Goal: Task Accomplishment & Management: Use online tool/utility

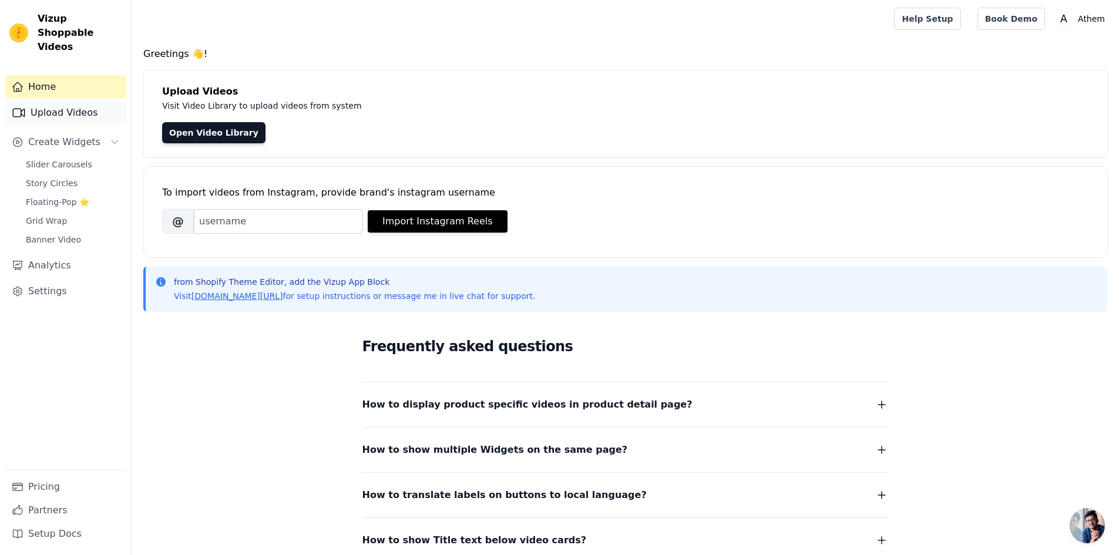
click at [49, 106] on link "Upload Videos" at bounding box center [66, 113] width 122 height 24
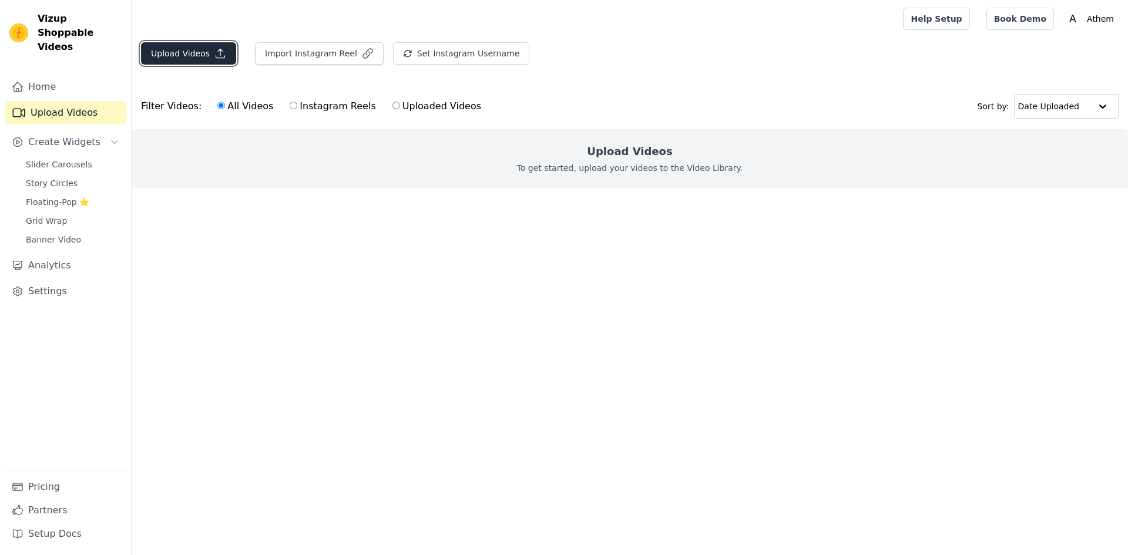
click at [187, 56] on button "Upload Videos" at bounding box center [188, 53] width 95 height 22
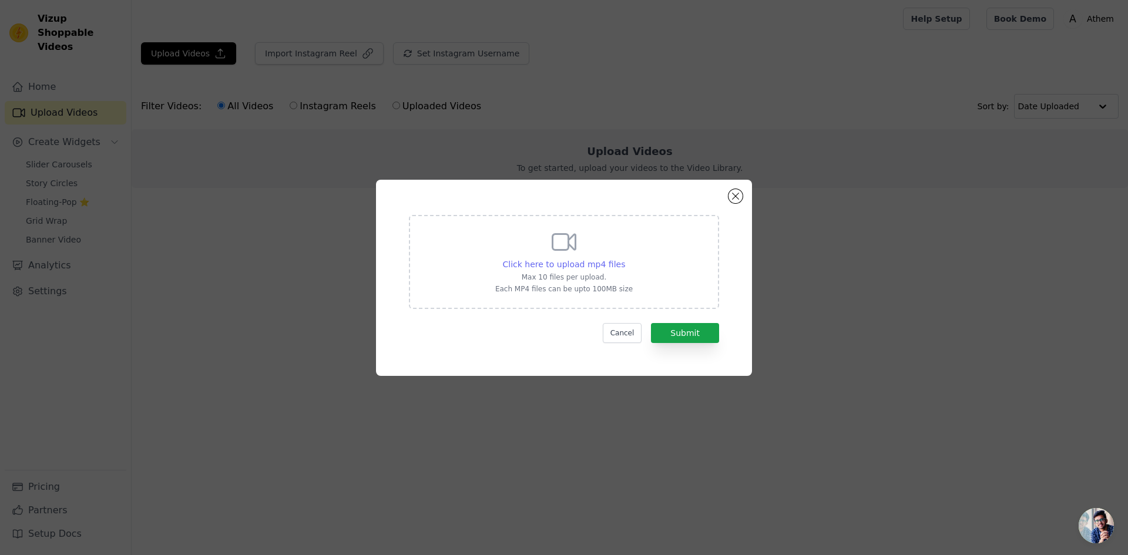
click at [561, 261] on span "Click here to upload mp4 files" at bounding box center [564, 264] width 123 height 9
click at [625, 259] on input "Click here to upload mp4 files Max 10 files per upload. Each MP4 files can be u…" at bounding box center [625, 258] width 1 height 1
type input "C:\fakepath\Reel 6 v1 .mp4"
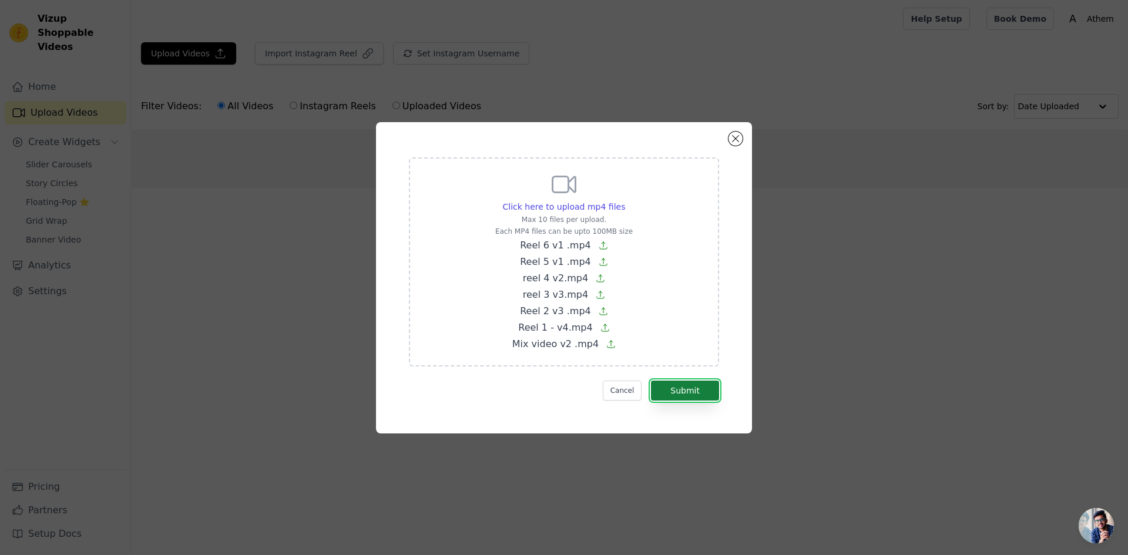
click at [698, 394] on button "Submit" at bounding box center [685, 391] width 68 height 20
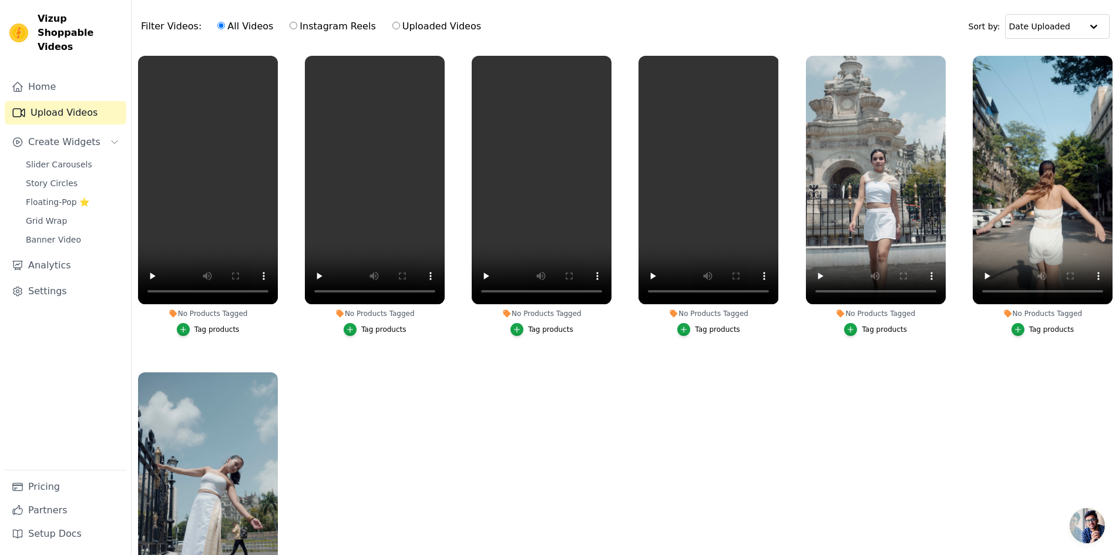
scroll to position [120, 0]
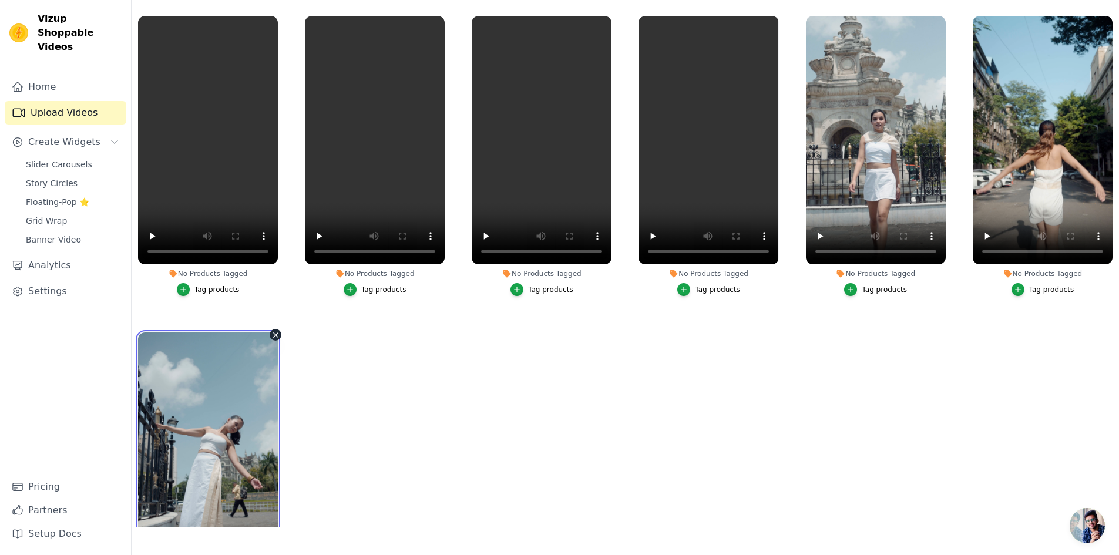
click at [184, 442] on video at bounding box center [208, 457] width 140 height 249
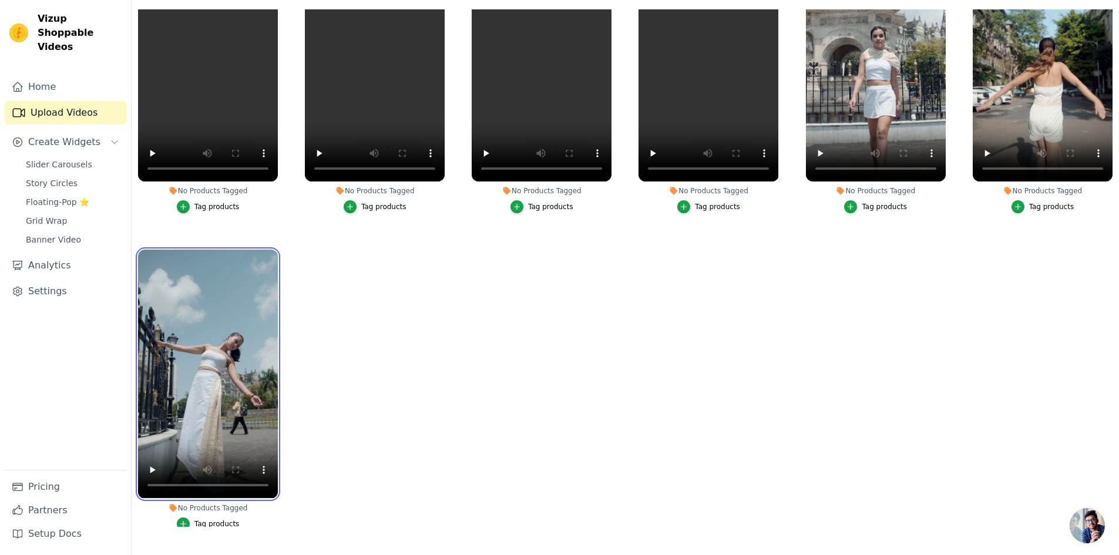
scroll to position [119, 0]
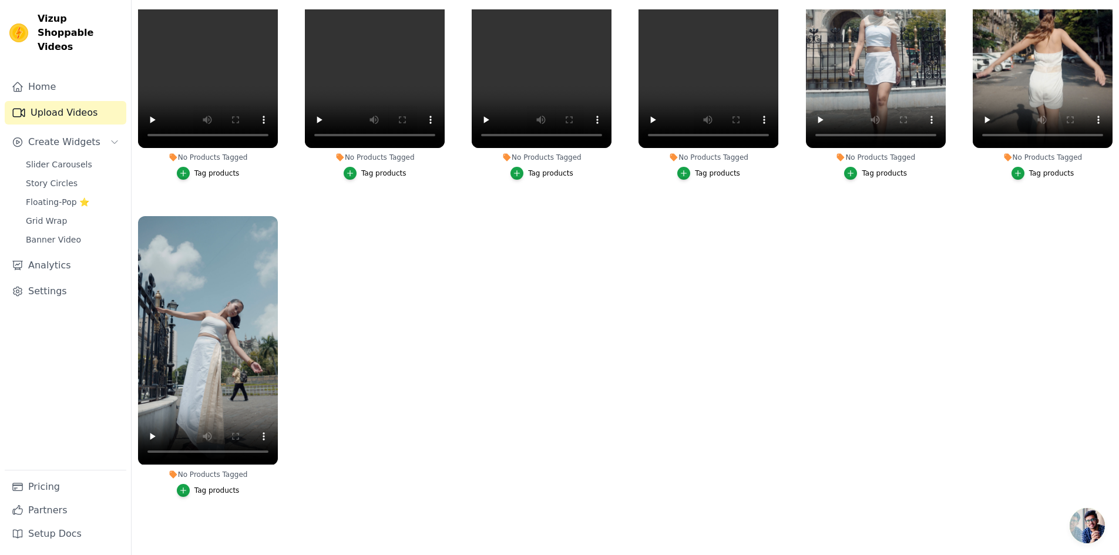
click at [198, 490] on button "Tag products" at bounding box center [208, 490] width 63 height 13
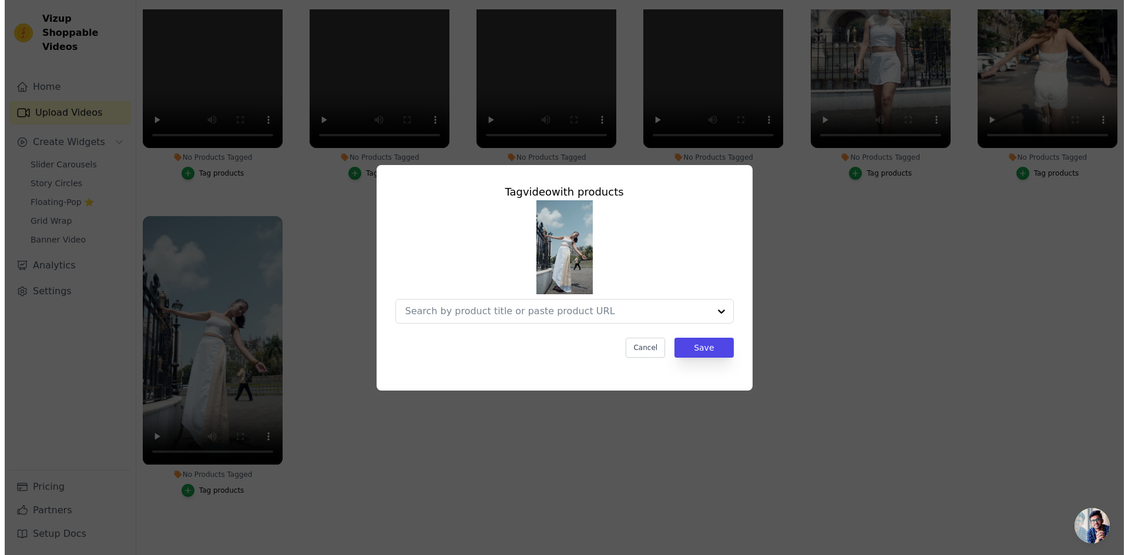
scroll to position [0, 0]
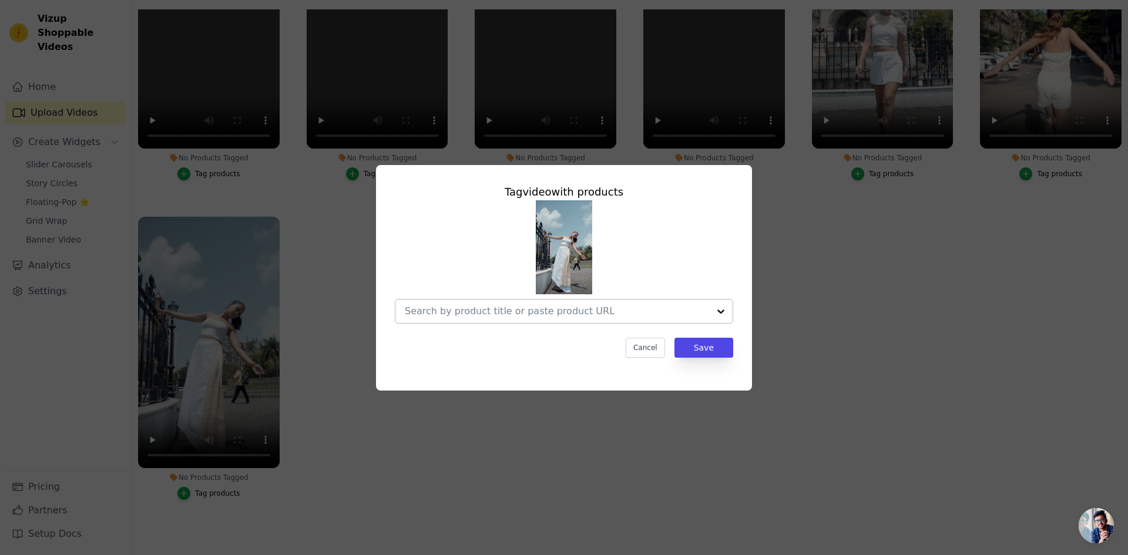
click at [721, 309] on div at bounding box center [721, 312] width 24 height 24
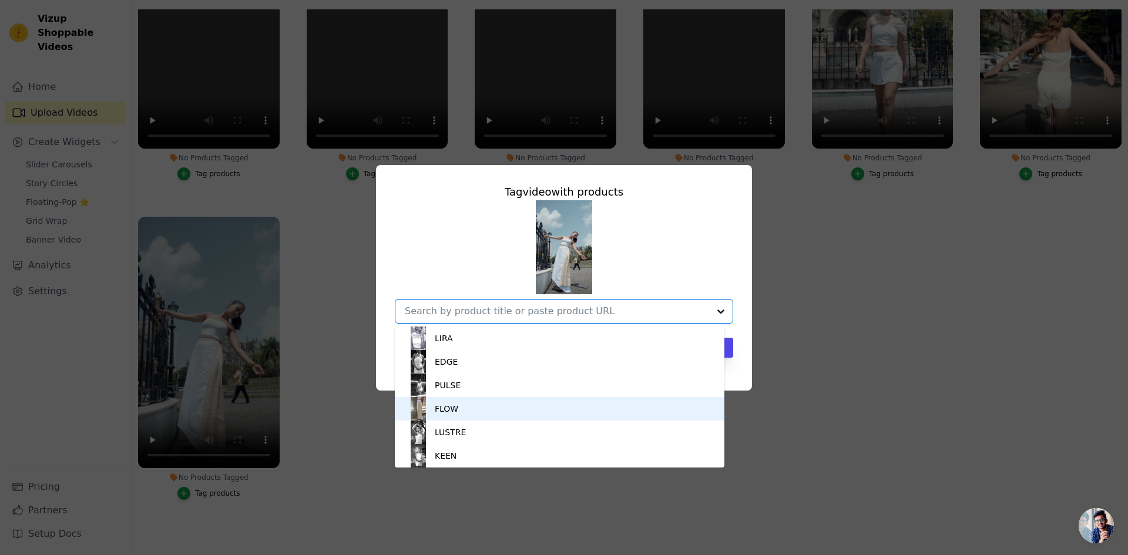
click at [479, 400] on div "FLOW" at bounding box center [560, 409] width 306 height 24
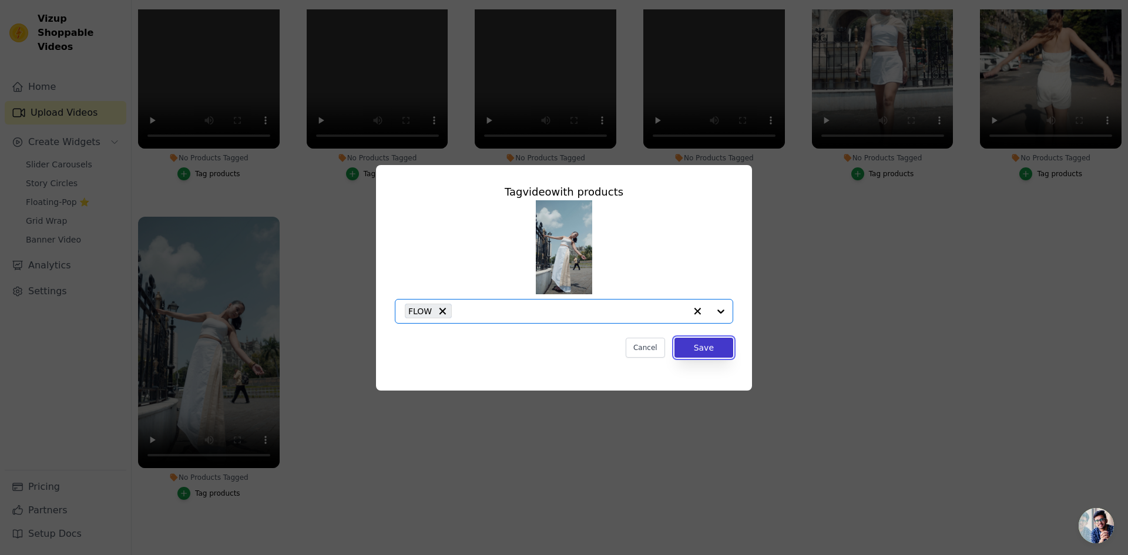
click at [712, 347] on button "Save" at bounding box center [704, 348] width 59 height 20
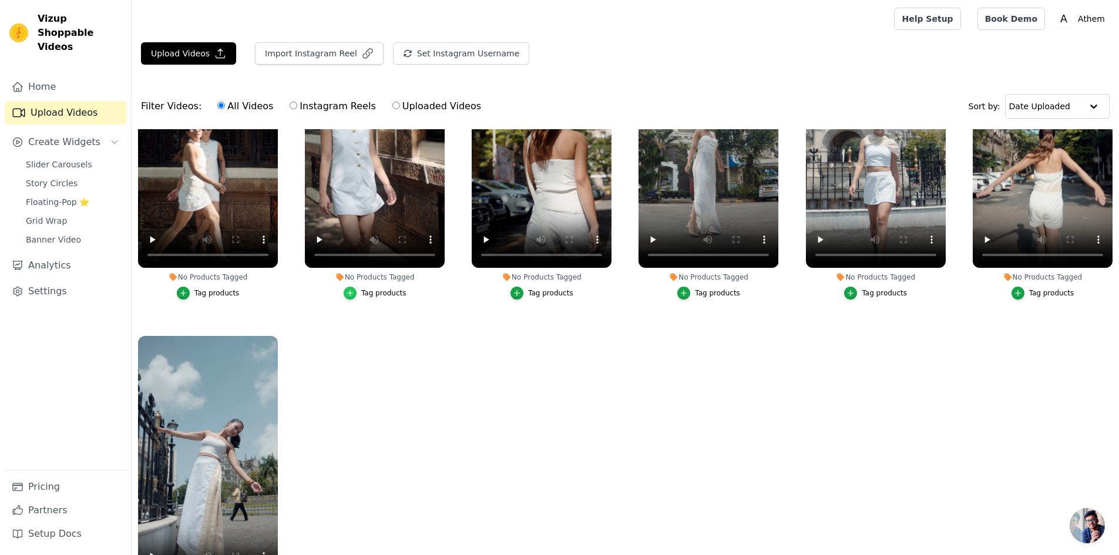
click at [353, 291] on icon "button" at bounding box center [350, 293] width 8 height 8
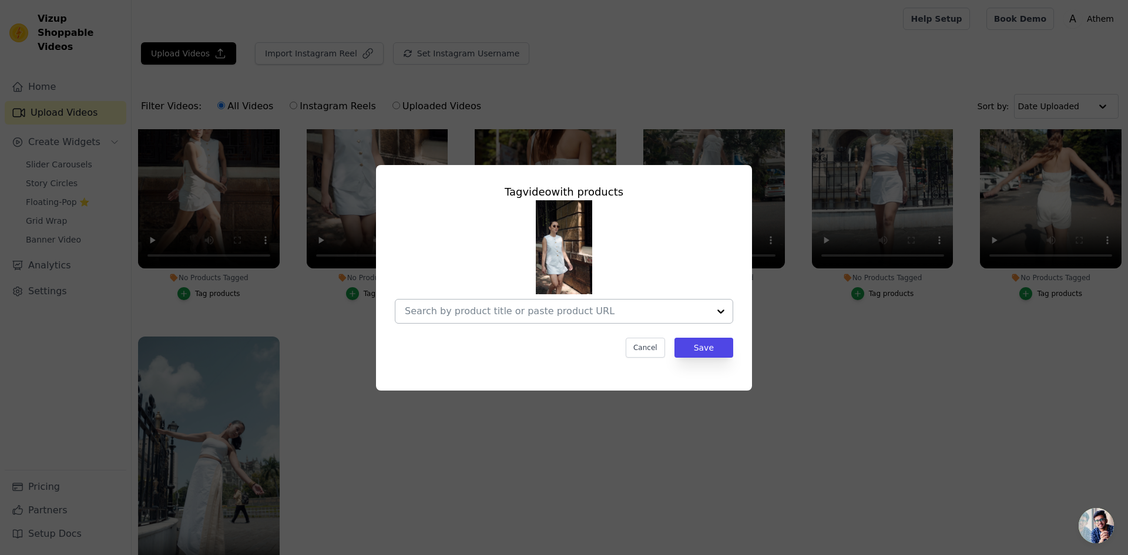
click at [608, 311] on input "No Products Tagged Tag video with products Cancel Save Tag products" at bounding box center [557, 311] width 304 height 11
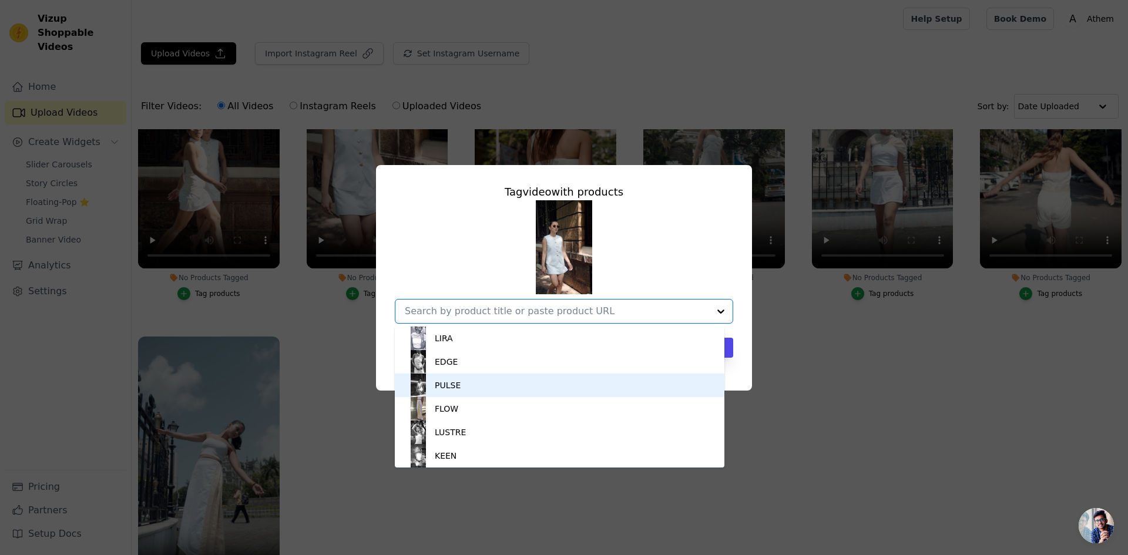
click at [471, 377] on div "PULSE" at bounding box center [560, 386] width 306 height 24
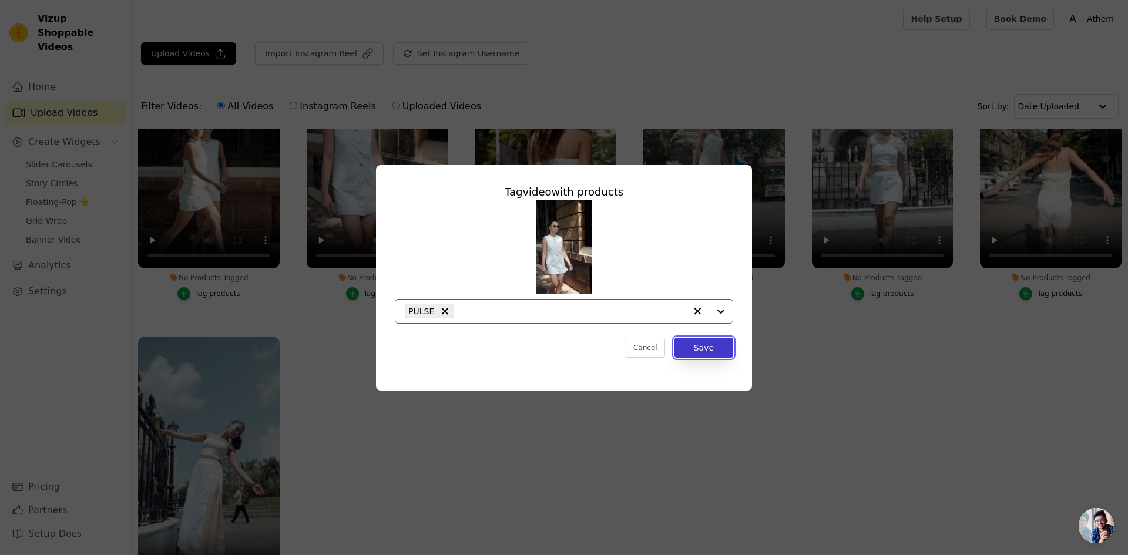
click at [700, 343] on button "Save" at bounding box center [704, 348] width 59 height 20
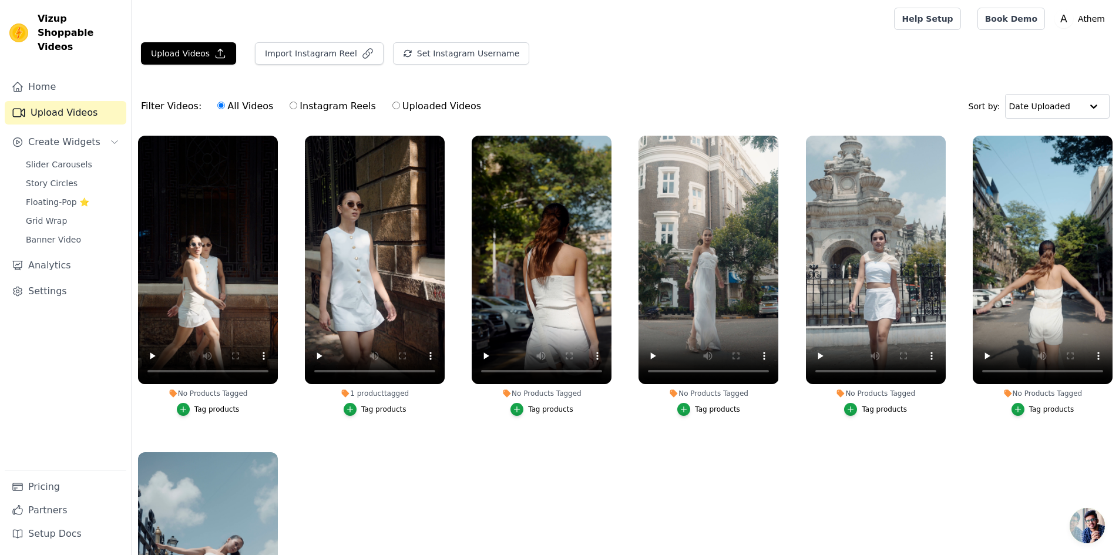
click at [534, 407] on div "Tag products" at bounding box center [550, 409] width 45 height 9
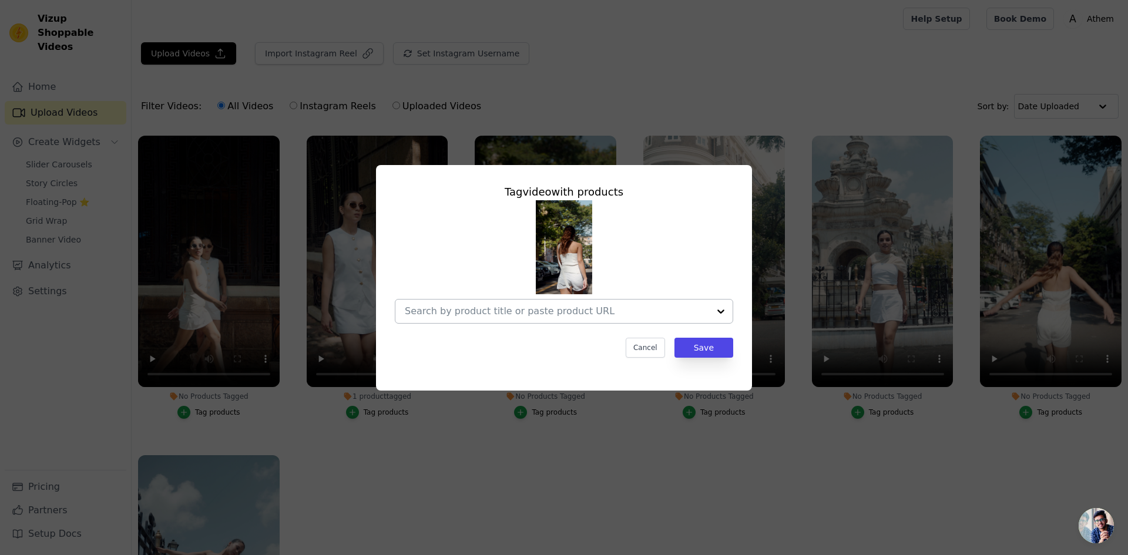
click at [658, 310] on input "No Products Tagged Tag video with products Cancel Save Tag products" at bounding box center [557, 311] width 304 height 11
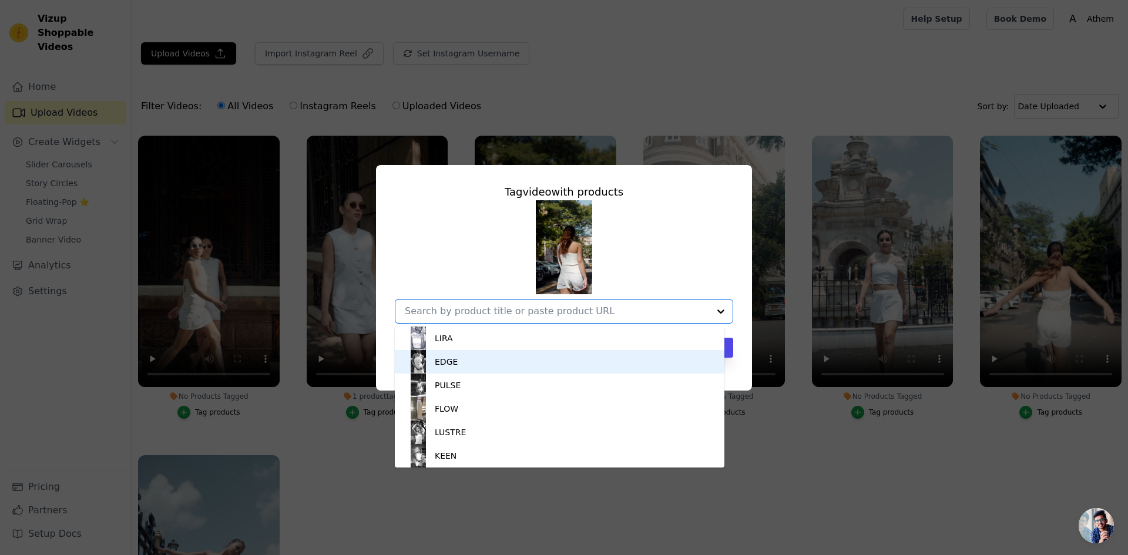
click at [457, 357] on div "EDGE" at bounding box center [560, 362] width 306 height 24
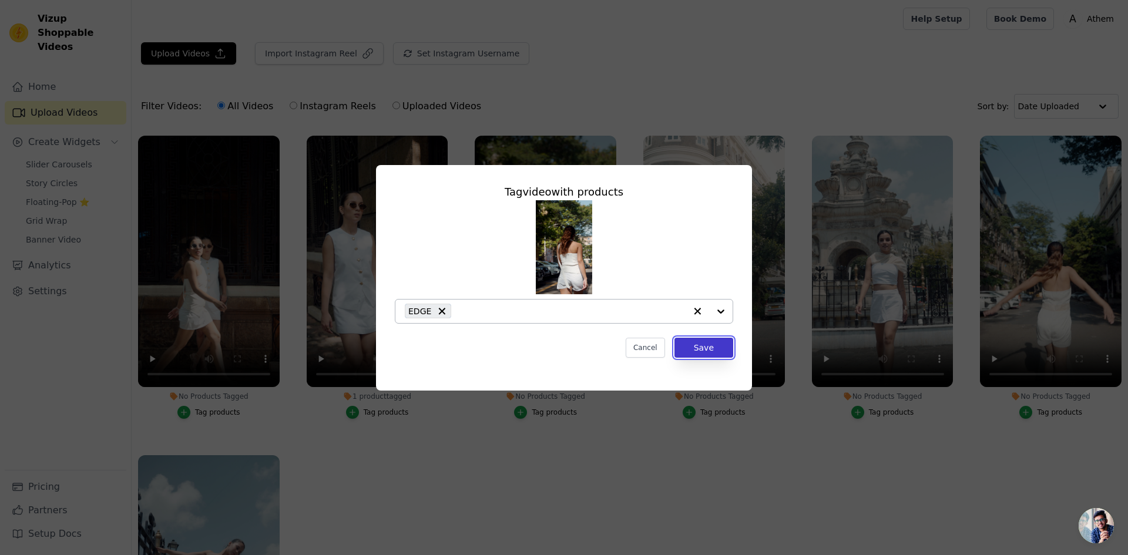
click at [712, 347] on button "Save" at bounding box center [704, 348] width 59 height 20
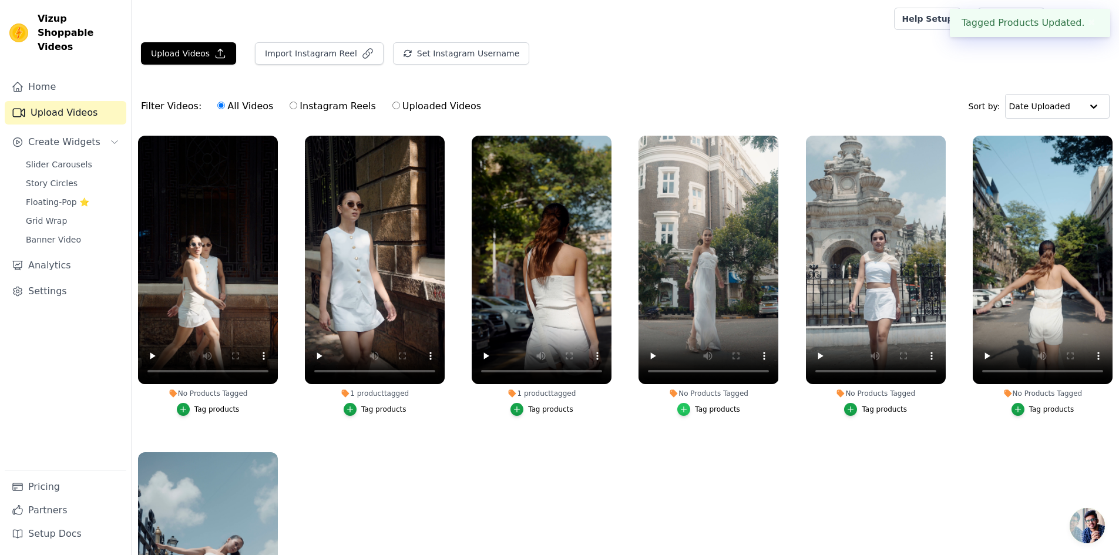
click at [680, 407] on icon "button" at bounding box center [684, 409] width 8 height 8
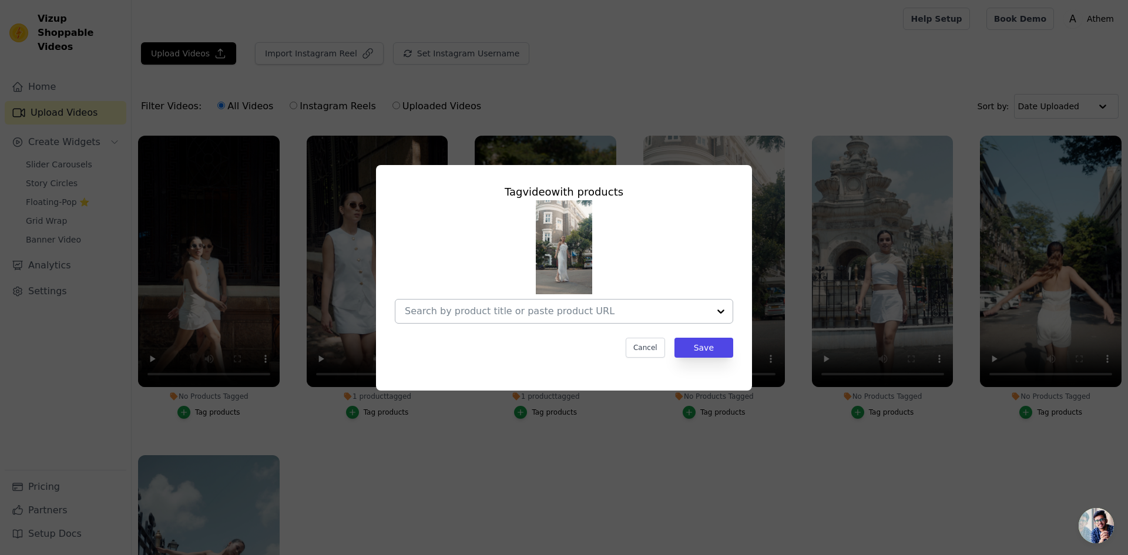
click at [719, 312] on div at bounding box center [721, 312] width 24 height 24
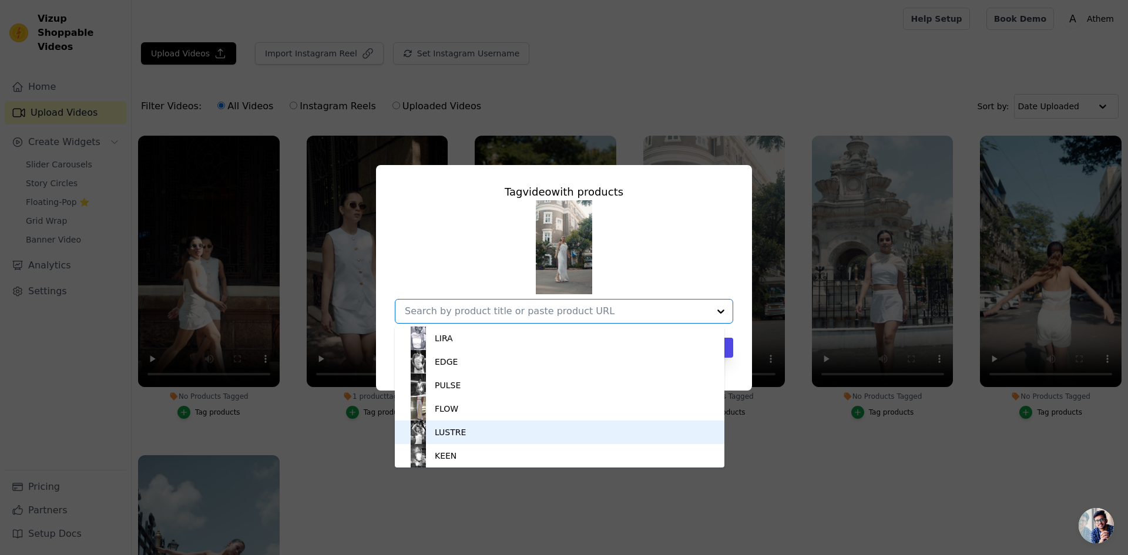
click at [472, 434] on div "LUSTRE" at bounding box center [560, 433] width 306 height 24
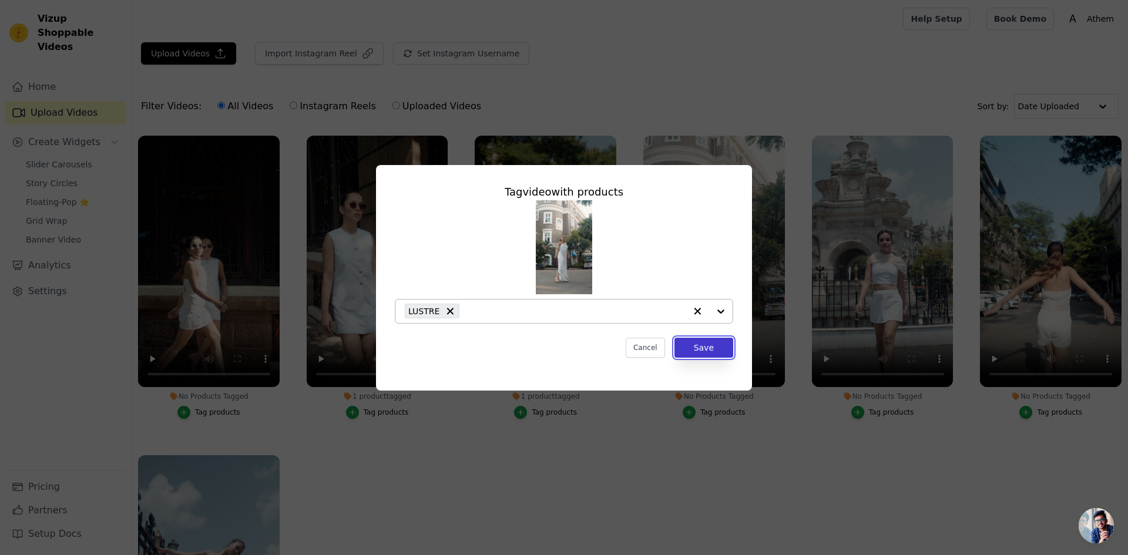
click at [695, 342] on button "Save" at bounding box center [704, 348] width 59 height 20
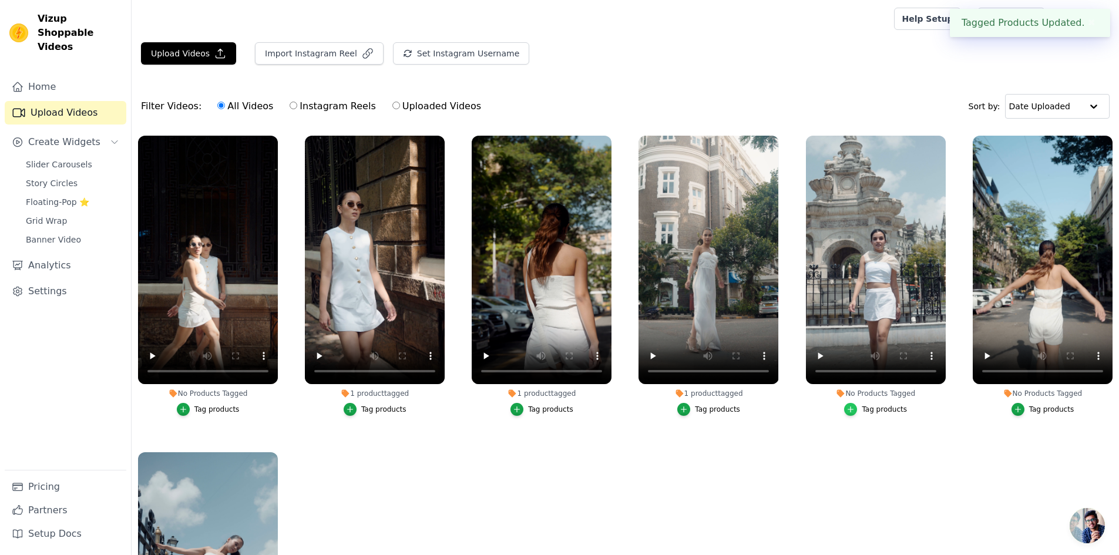
click at [854, 406] on div "button" at bounding box center [850, 409] width 13 height 13
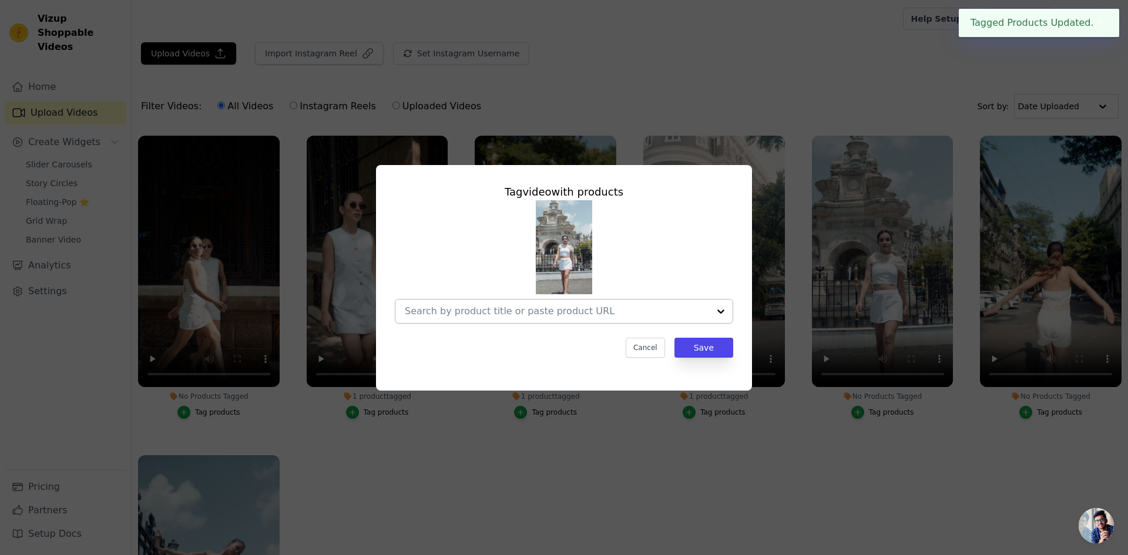
click at [729, 311] on div at bounding box center [721, 312] width 24 height 24
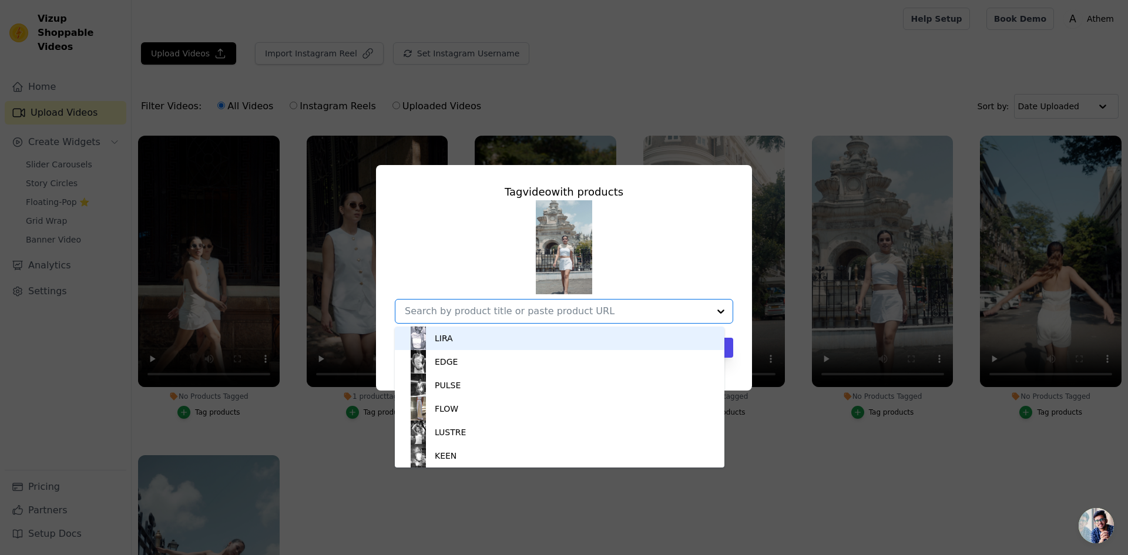
click at [474, 344] on div "LIRA" at bounding box center [560, 339] width 306 height 24
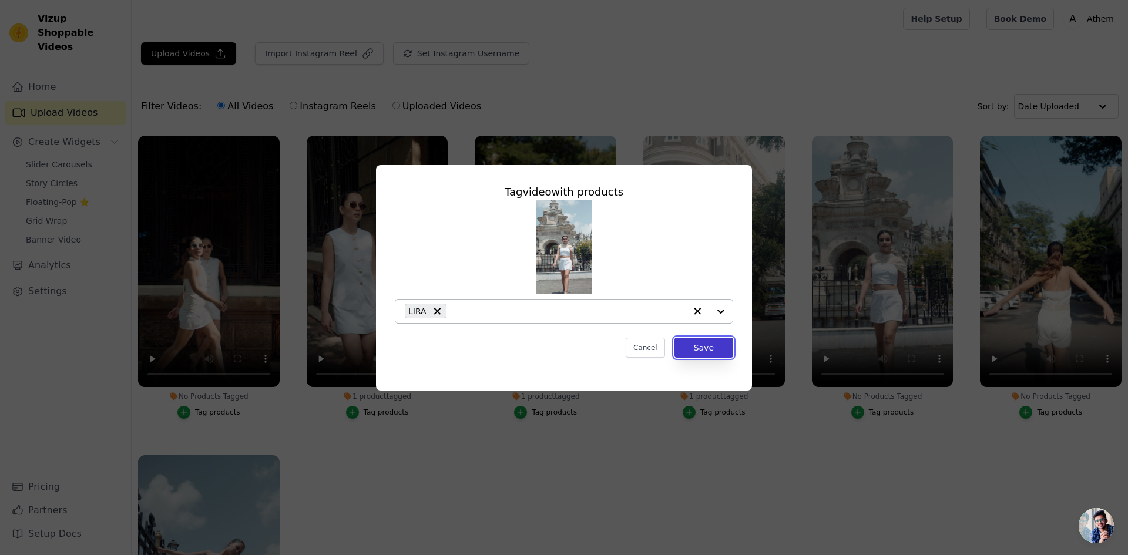
click at [715, 343] on button "Save" at bounding box center [704, 348] width 59 height 20
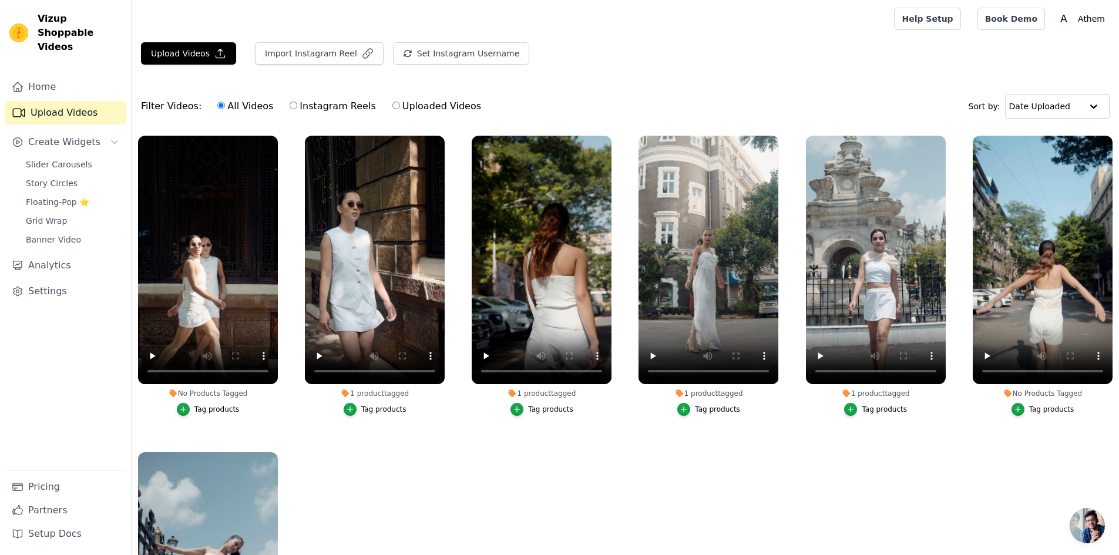
click at [1038, 407] on div "Tag products" at bounding box center [1052, 409] width 45 height 9
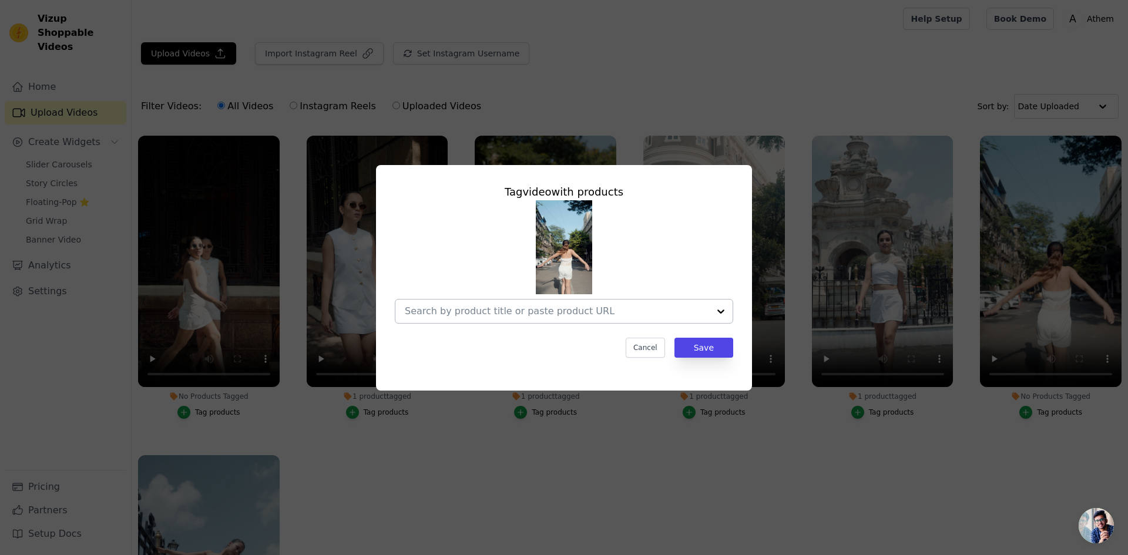
click at [595, 308] on input "No Products Tagged Tag video with products Cancel Save Tag products" at bounding box center [557, 311] width 304 height 11
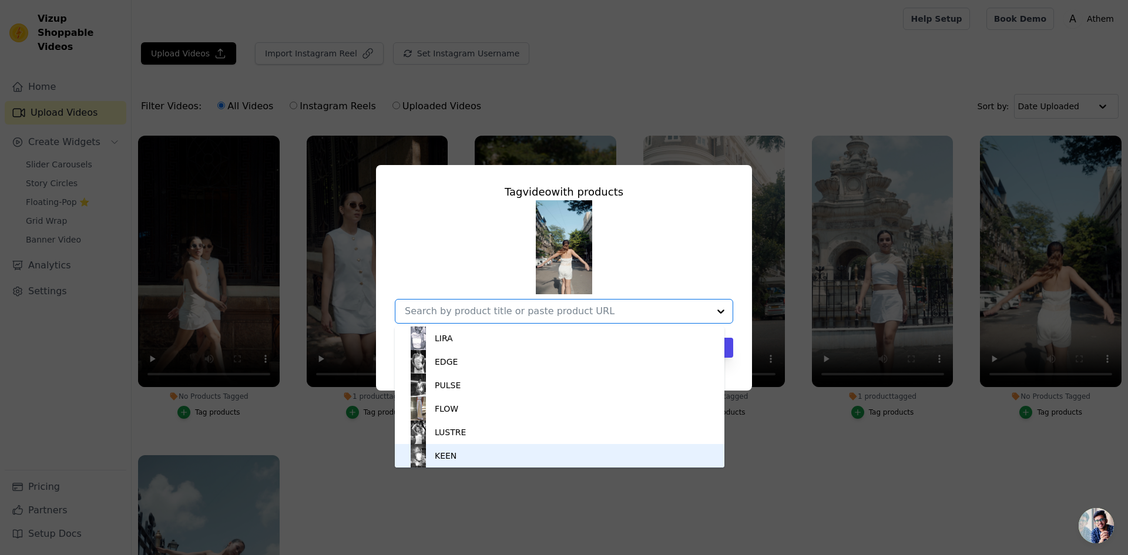
click at [461, 452] on div "KEEN" at bounding box center [560, 456] width 306 height 24
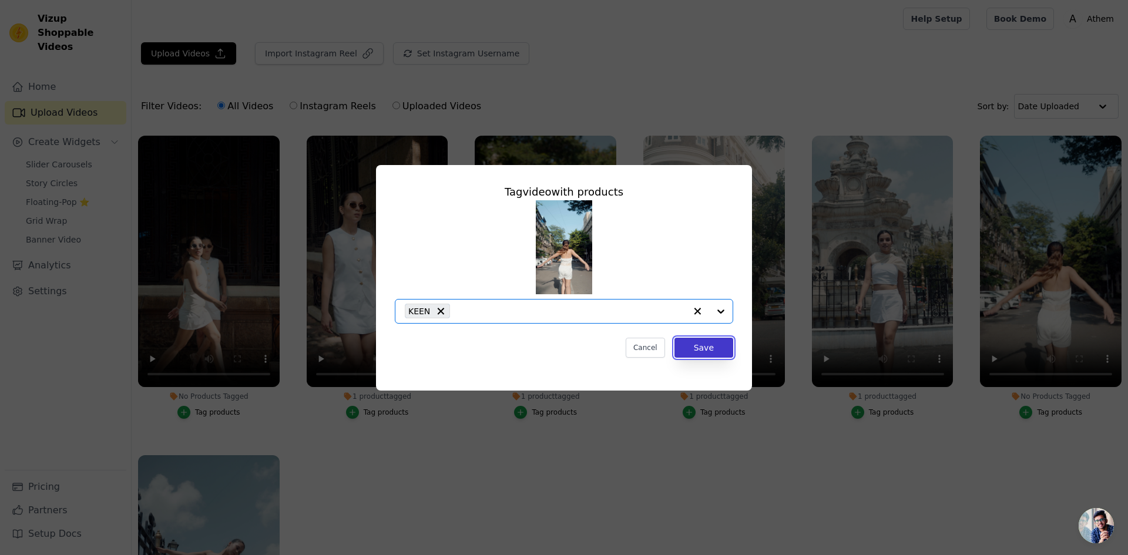
click at [703, 350] on button "Save" at bounding box center [704, 348] width 59 height 20
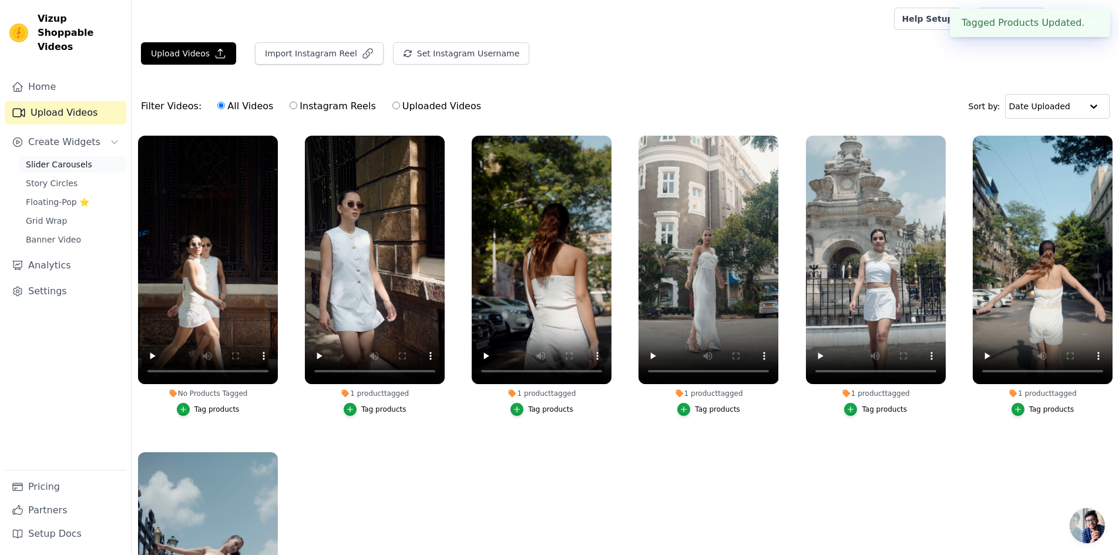
click at [58, 159] on span "Slider Carousels" at bounding box center [59, 165] width 66 height 12
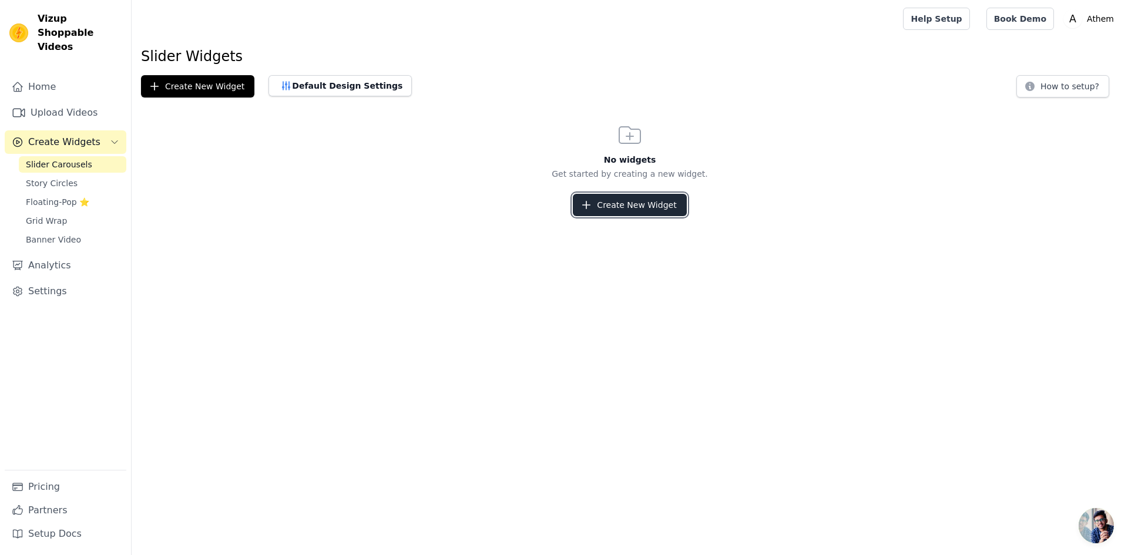
click at [611, 202] on button "Create New Widget" at bounding box center [629, 205] width 113 height 22
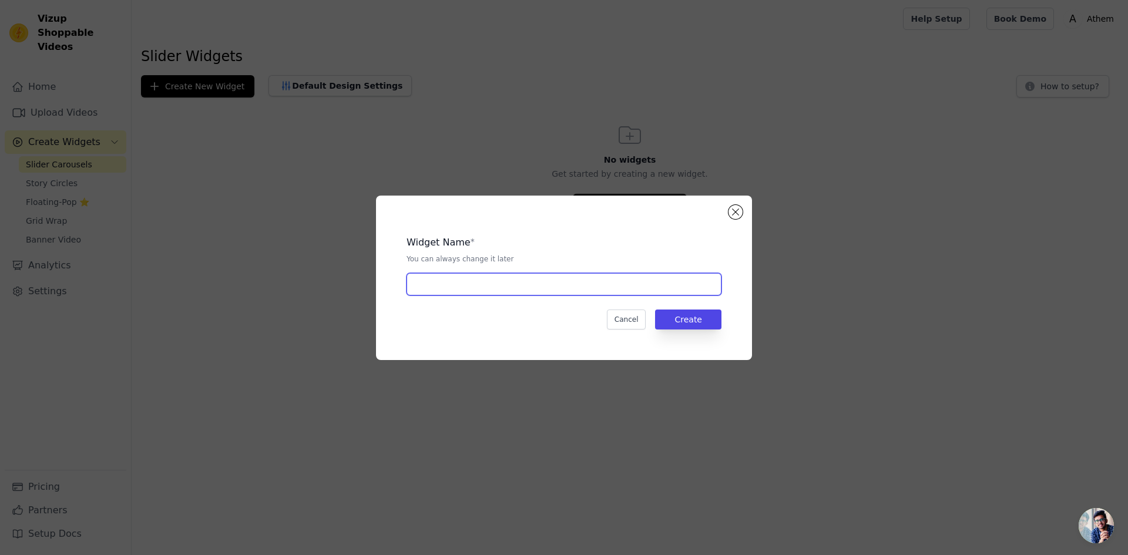
click at [508, 286] on input "text" at bounding box center [564, 284] width 315 height 22
type input "R"
type input "Initial"
click at [703, 314] on button "Create" at bounding box center [688, 320] width 66 height 20
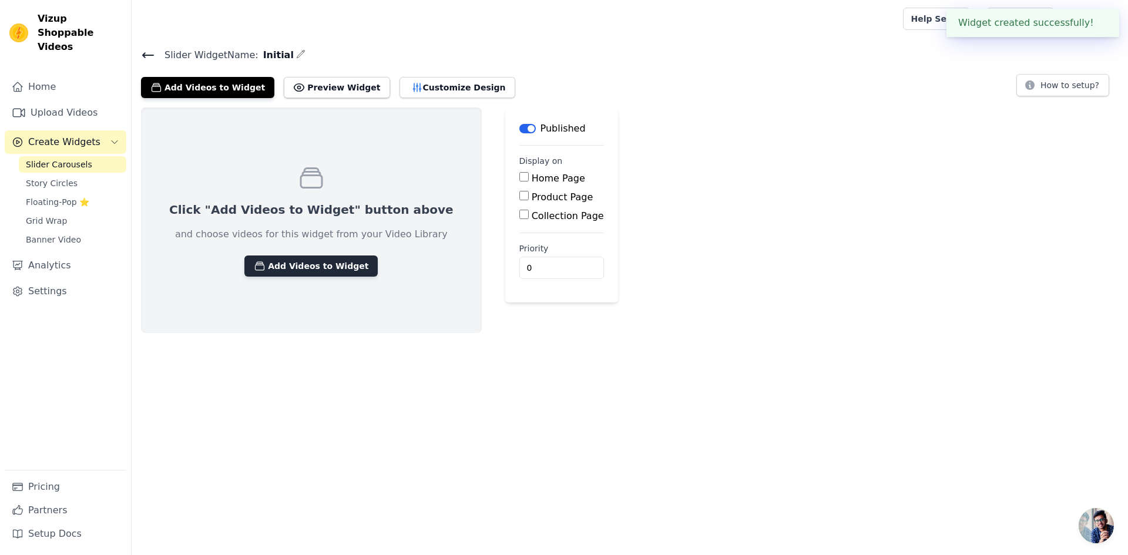
click at [284, 269] on button "Add Videos to Widget" at bounding box center [310, 266] width 133 height 21
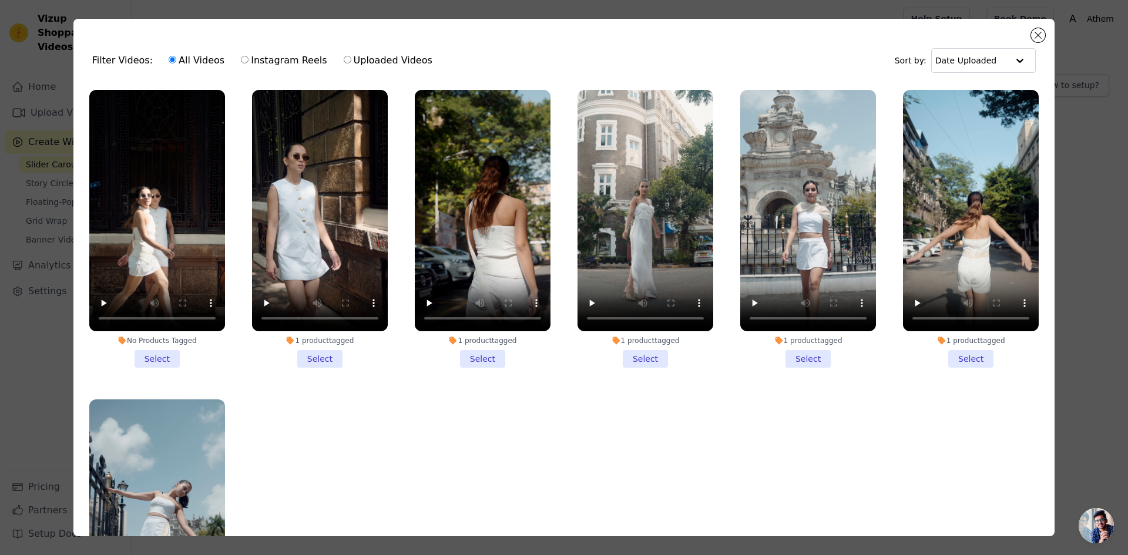
click at [152, 349] on li "No Products Tagged Select" at bounding box center [157, 229] width 136 height 278
click at [0, 0] on input "No Products Tagged Select" at bounding box center [0, 0] width 0 height 0
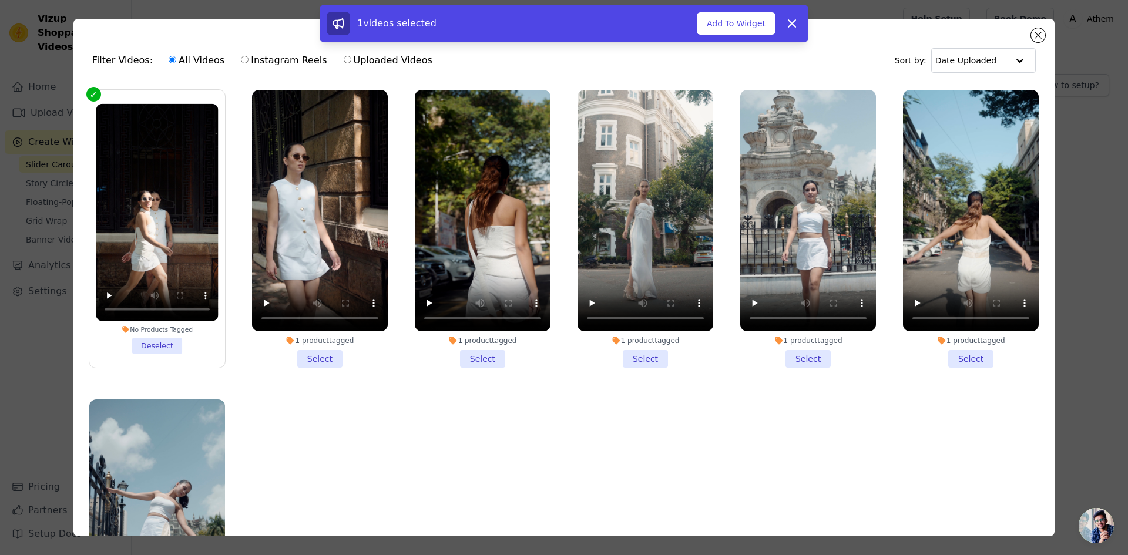
click at [322, 353] on li "1 product tagged Select" at bounding box center [320, 229] width 136 height 278
click at [0, 0] on input "1 product tagged Select" at bounding box center [0, 0] width 0 height 0
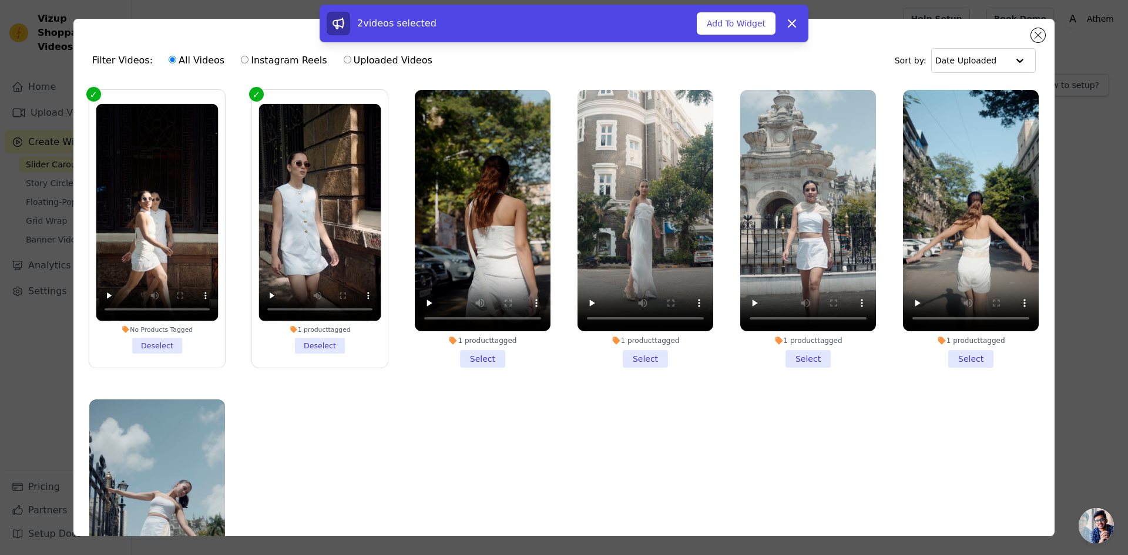
click at [441, 349] on li "1 product tagged Select" at bounding box center [483, 229] width 136 height 278
click at [0, 0] on input "1 product tagged Select" at bounding box center [0, 0] width 0 height 0
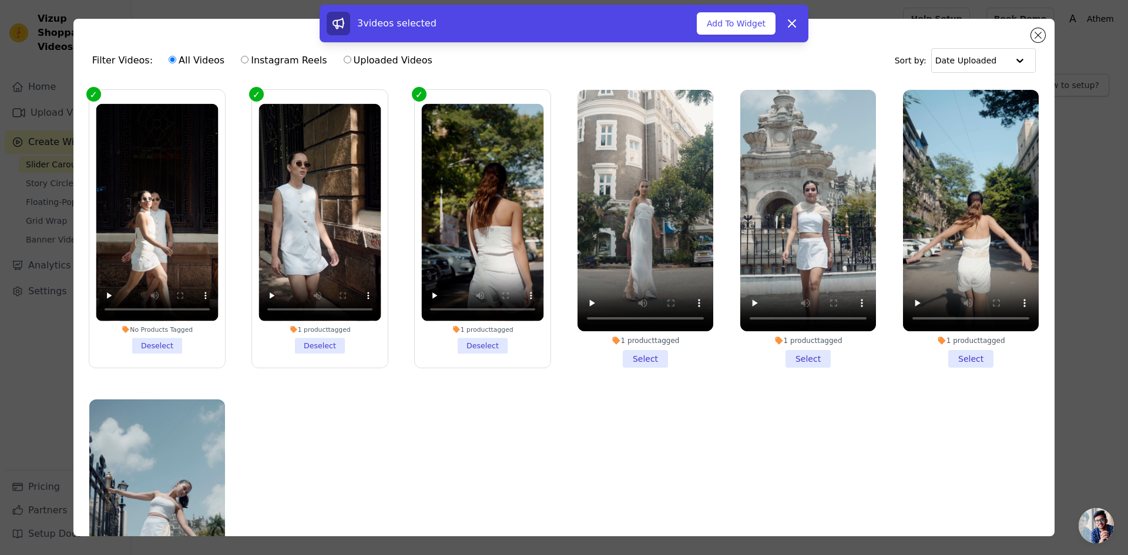
click at [653, 350] on li "1 product tagged Select" at bounding box center [646, 229] width 136 height 278
click at [0, 0] on input "1 product tagged Select" at bounding box center [0, 0] width 0 height 0
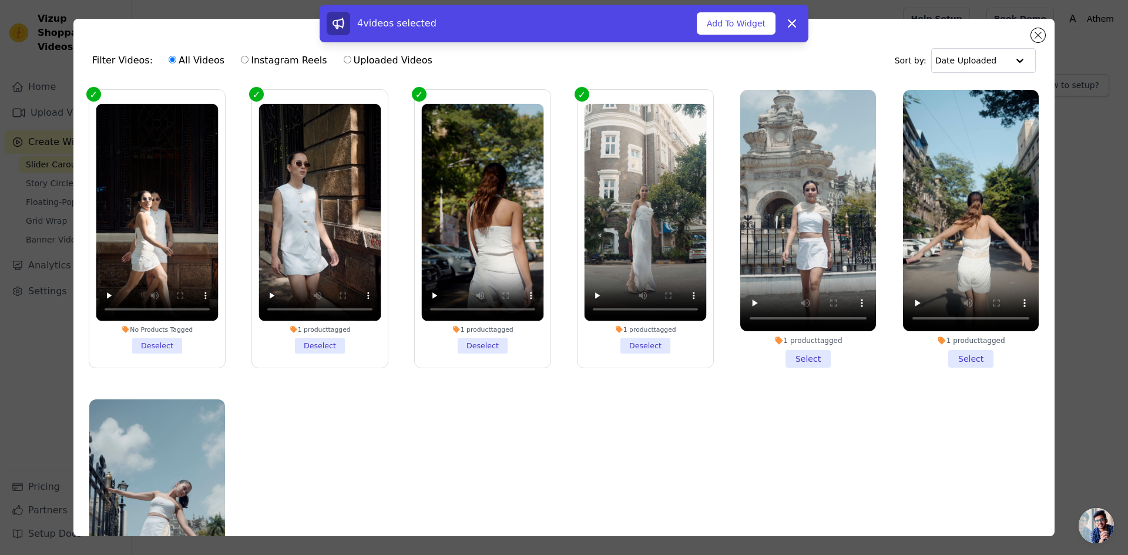
click at [799, 351] on li "1 product tagged Select" at bounding box center [808, 229] width 136 height 278
click at [0, 0] on input "1 product tagged Select" at bounding box center [0, 0] width 0 height 0
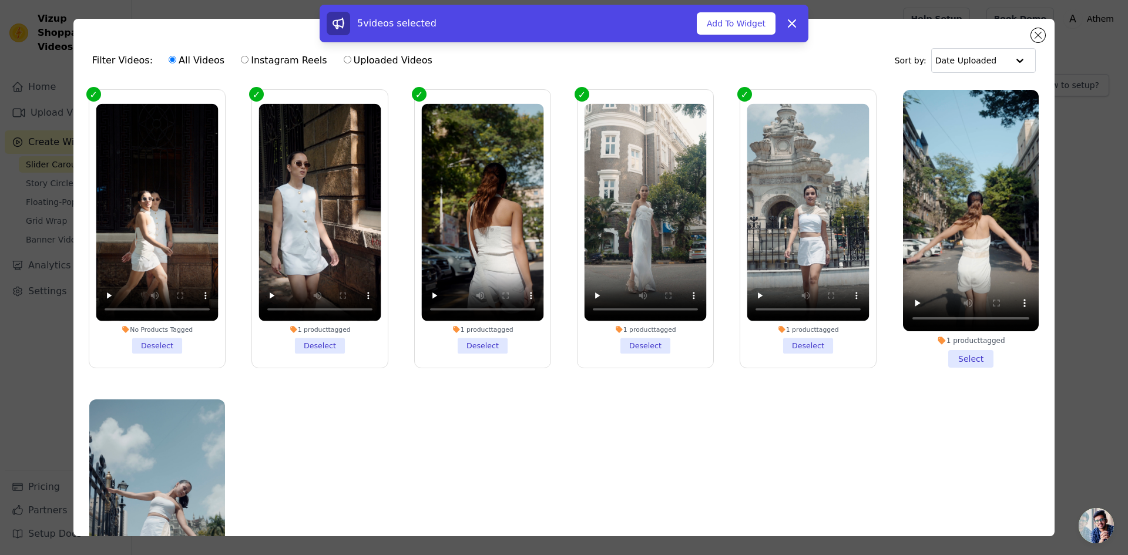
click at [954, 354] on li "1 product tagged Select" at bounding box center [971, 229] width 136 height 278
click at [954, 353] on li "1 product tagged Select" at bounding box center [971, 229] width 136 height 278
click at [0, 0] on input "1 product tagged Select" at bounding box center [0, 0] width 0 height 0
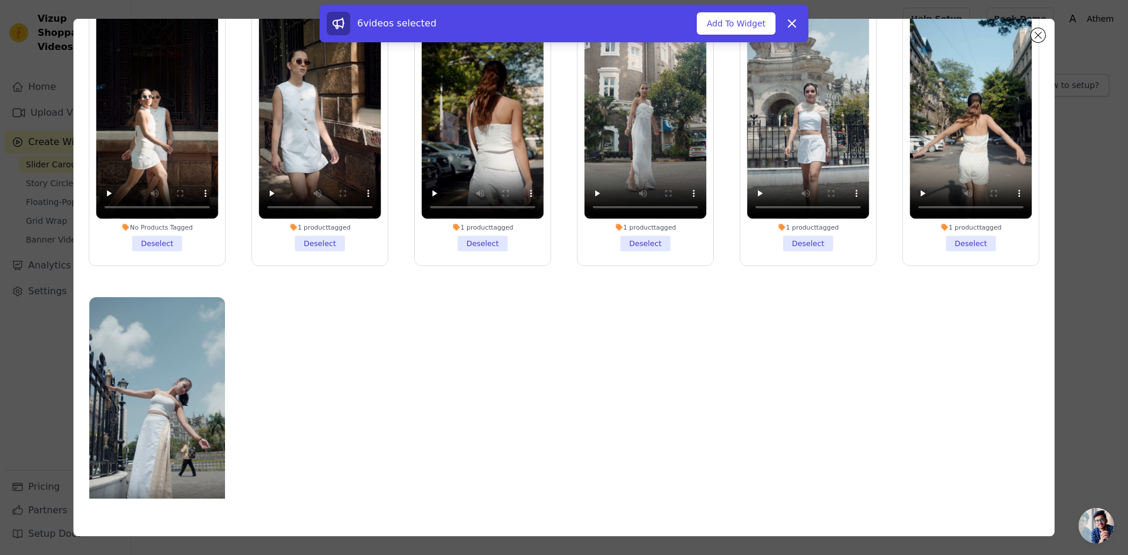
scroll to position [99, 0]
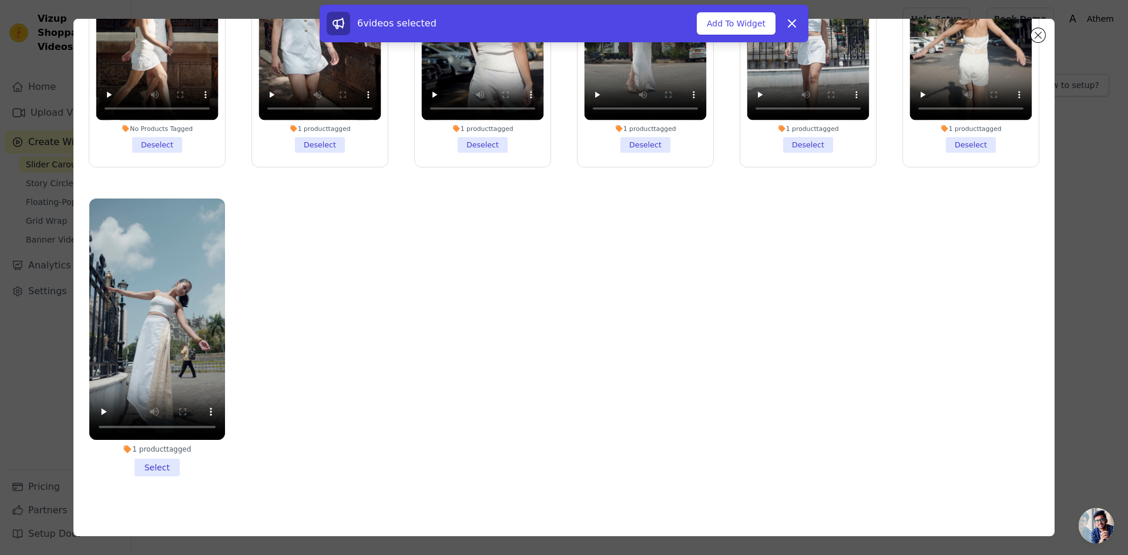
click at [160, 467] on li "1 product tagged Select" at bounding box center [157, 338] width 136 height 278
click at [0, 0] on input "1 product tagged Select" at bounding box center [0, 0] width 0 height 0
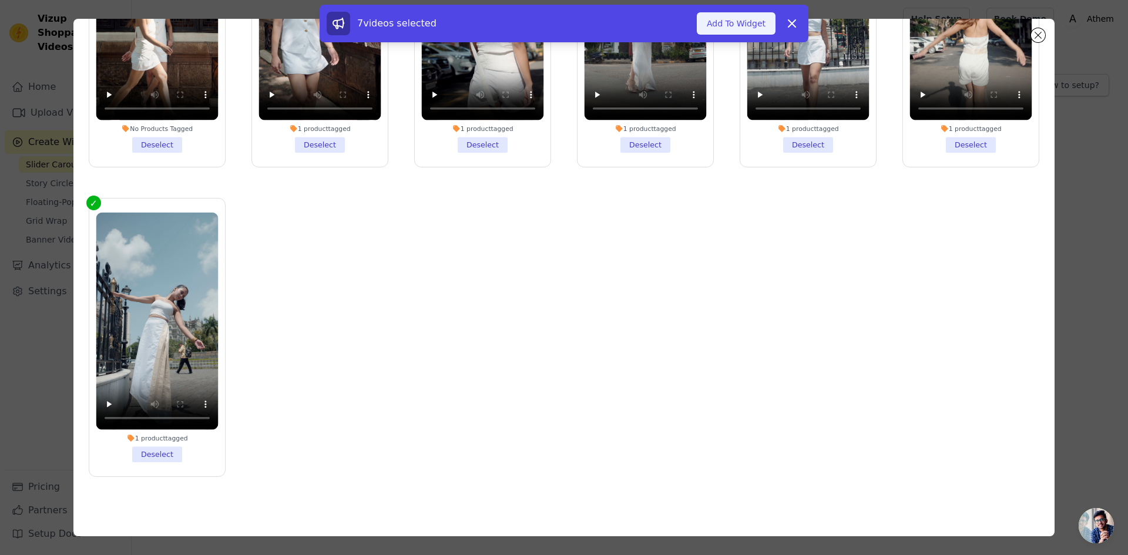
click at [733, 26] on button "Add To Widget" at bounding box center [736, 23] width 79 height 22
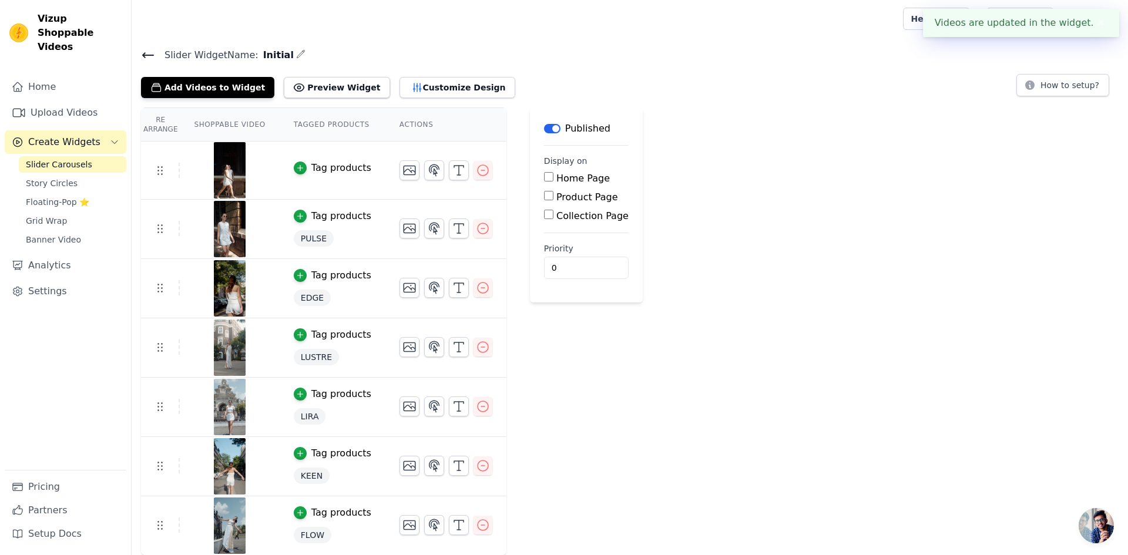
click at [544, 176] on input "Home Page" at bounding box center [548, 176] width 9 height 9
checkbox input "true"
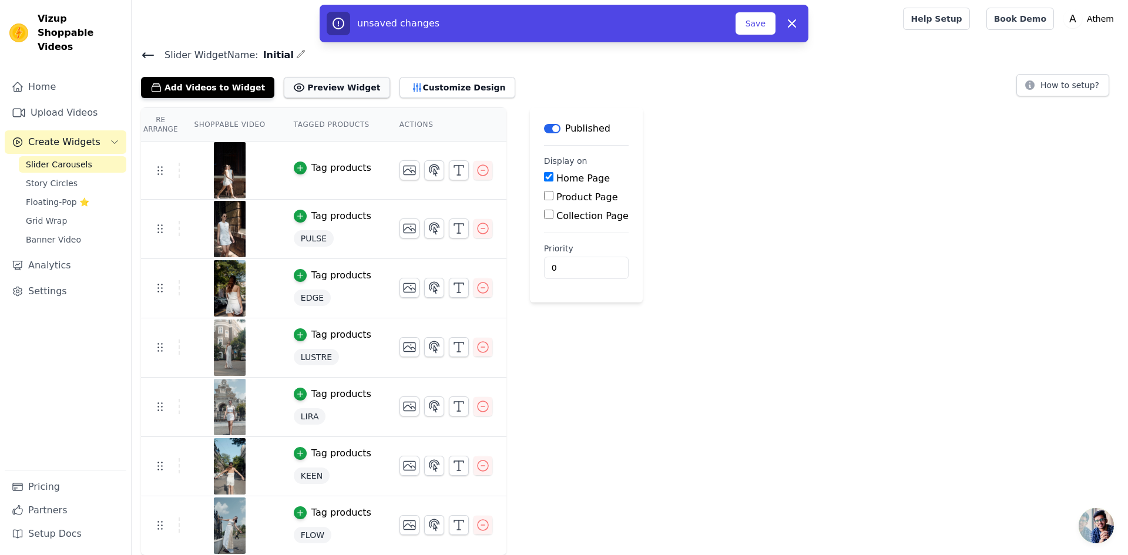
click at [311, 86] on button "Preview Widget" at bounding box center [337, 87] width 106 height 21
click at [400, 85] on button "Customize Design" at bounding box center [458, 87] width 116 height 21
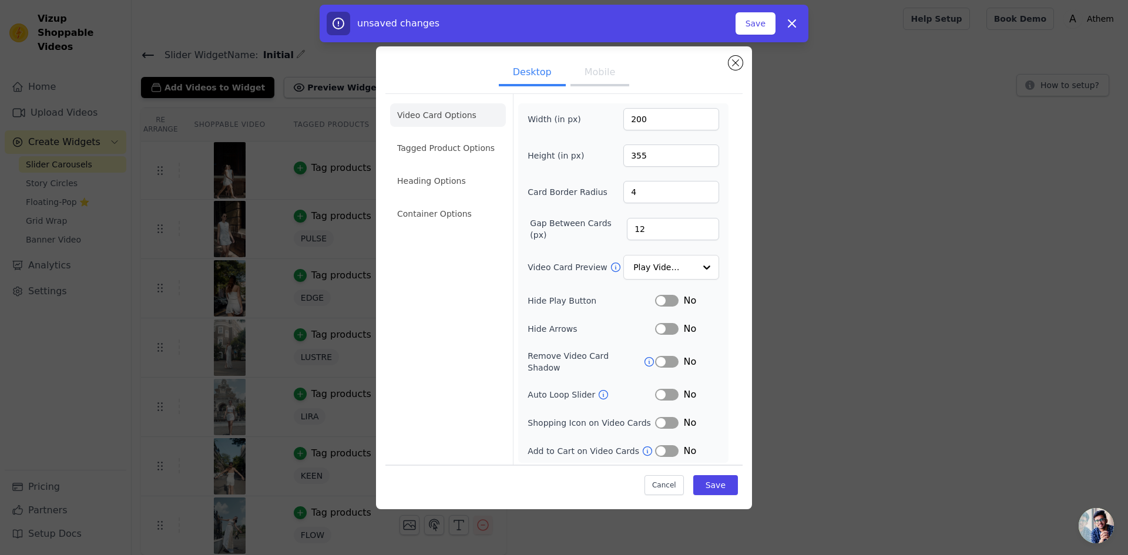
click at [670, 389] on button "Label" at bounding box center [667, 395] width 24 height 12
click at [666, 417] on button "Label" at bounding box center [667, 423] width 24 height 12
click at [665, 447] on button "Label" at bounding box center [667, 451] width 24 height 12
click at [679, 271] on input "Video Card Preview" at bounding box center [664, 268] width 61 height 24
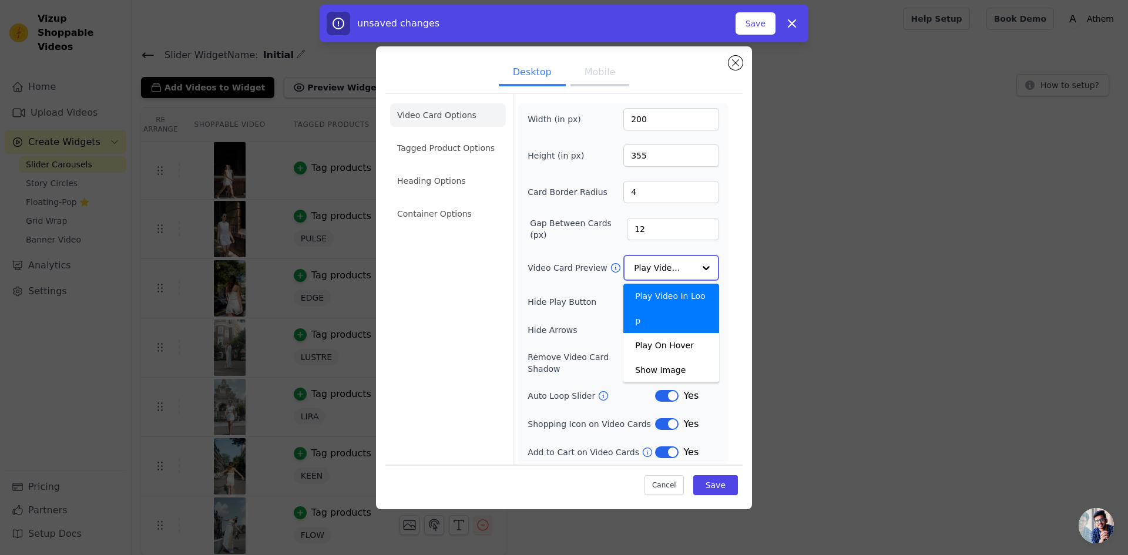
click at [680, 270] on input "Video Card Preview" at bounding box center [664, 268] width 61 height 24
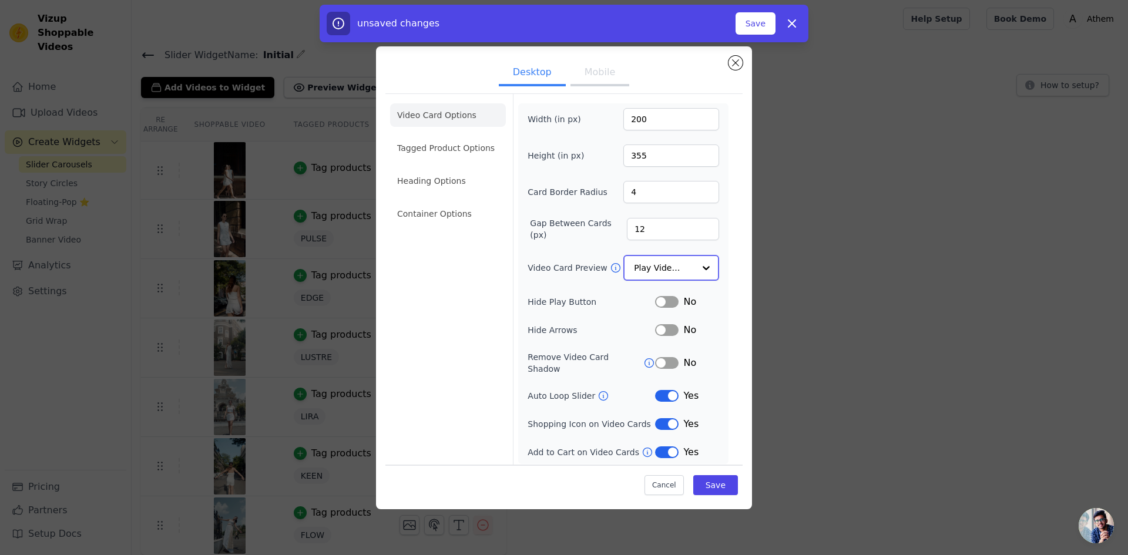
click at [680, 270] on input "Video Card Preview" at bounding box center [664, 268] width 61 height 24
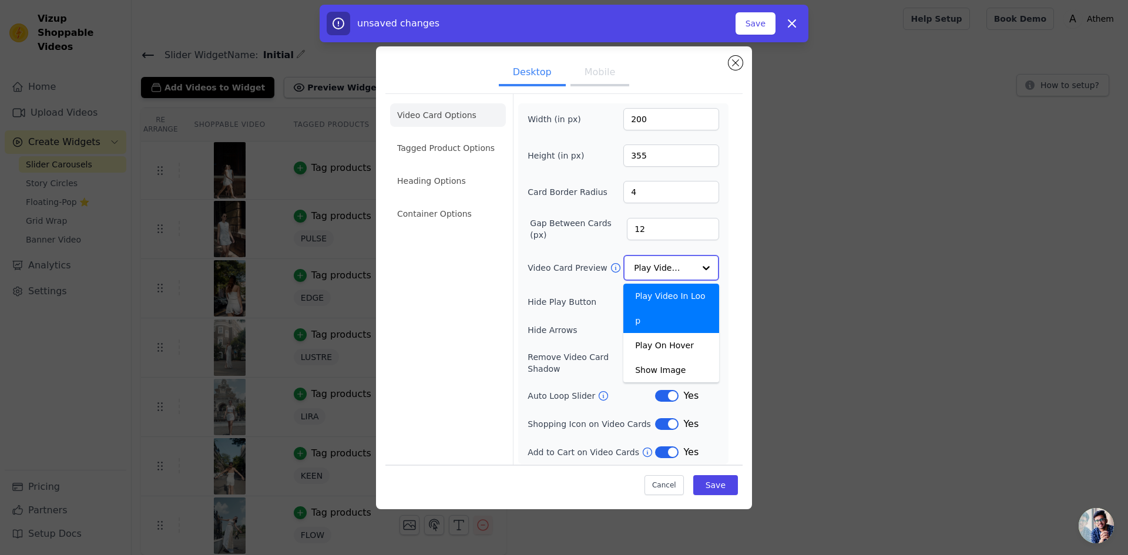
click at [680, 270] on input "Video Card Preview" at bounding box center [664, 268] width 61 height 24
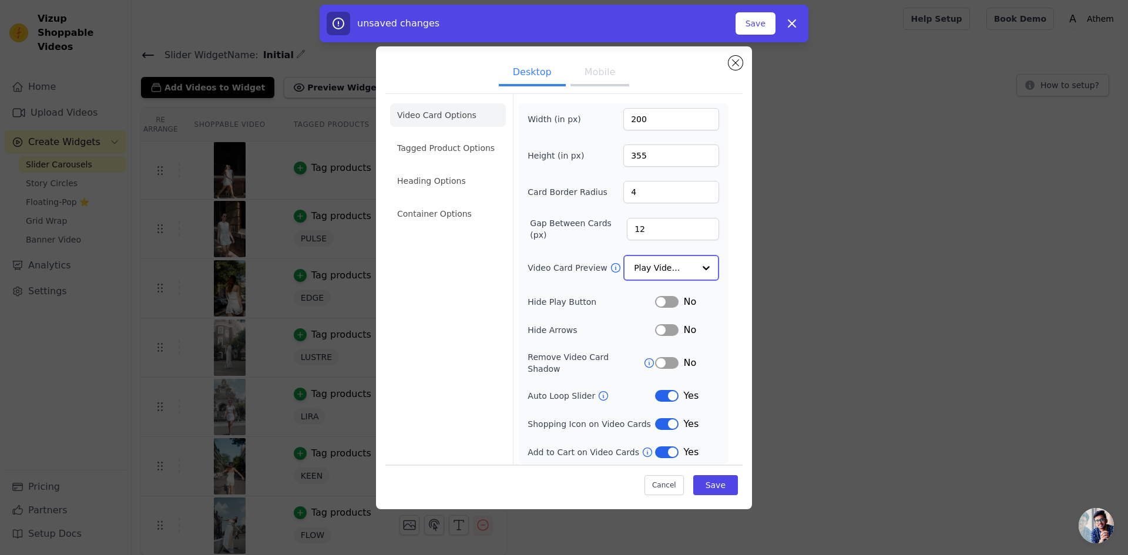
click at [680, 270] on input "Video Card Preview" at bounding box center [664, 268] width 61 height 24
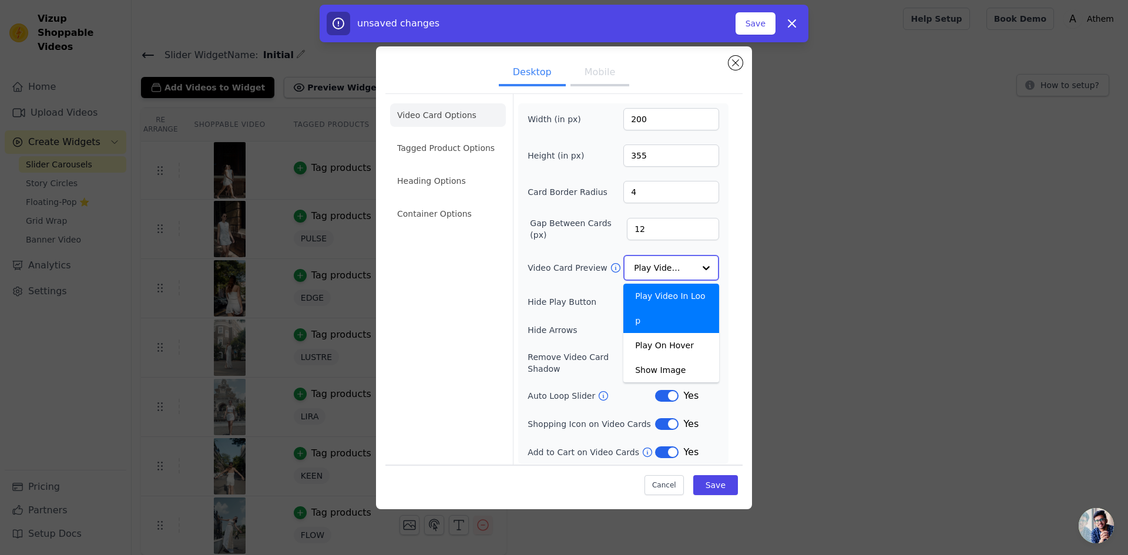
click at [680, 270] on input "Video Card Preview" at bounding box center [664, 268] width 61 height 24
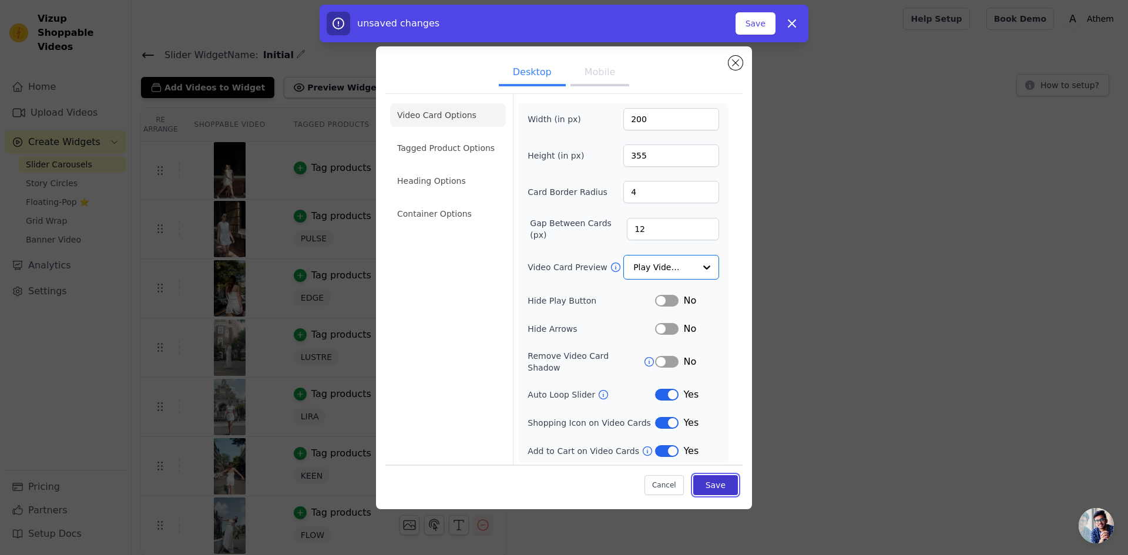
click at [724, 482] on button "Save" at bounding box center [715, 485] width 45 height 20
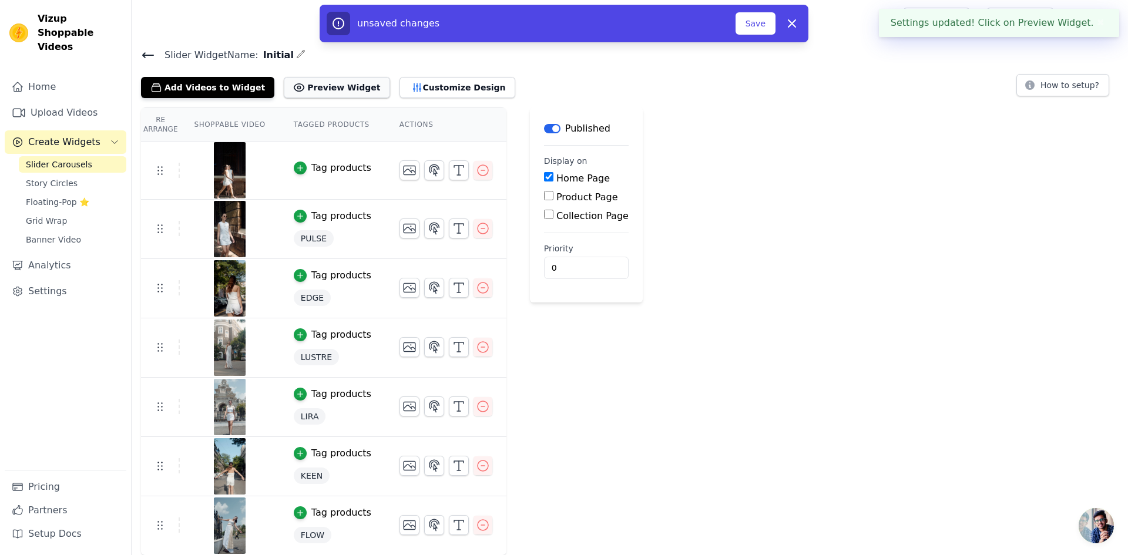
click at [331, 88] on button "Preview Widget" at bounding box center [337, 87] width 106 height 21
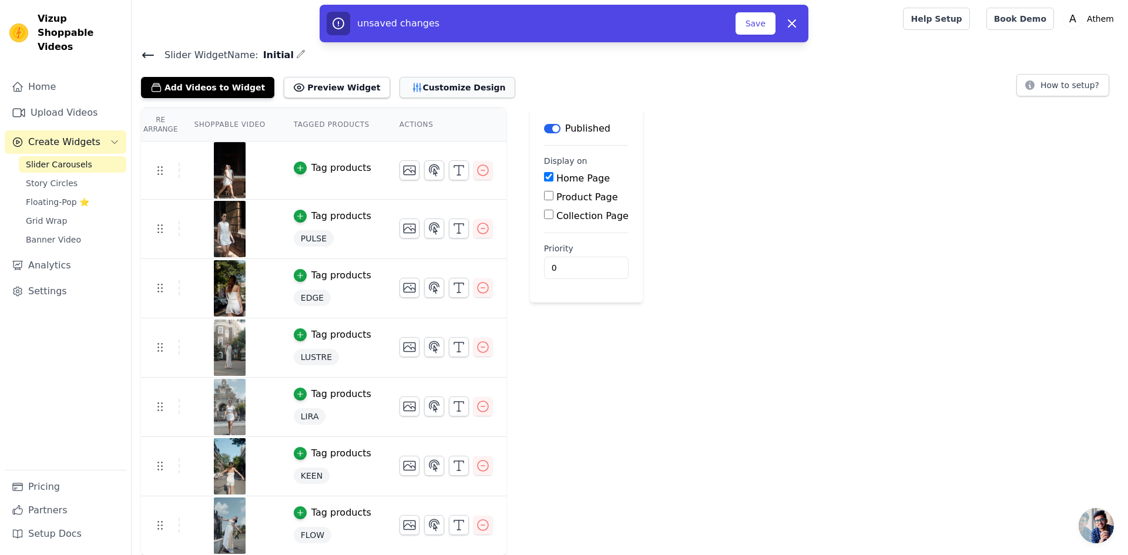
click at [431, 89] on button "Customize Design" at bounding box center [458, 87] width 116 height 21
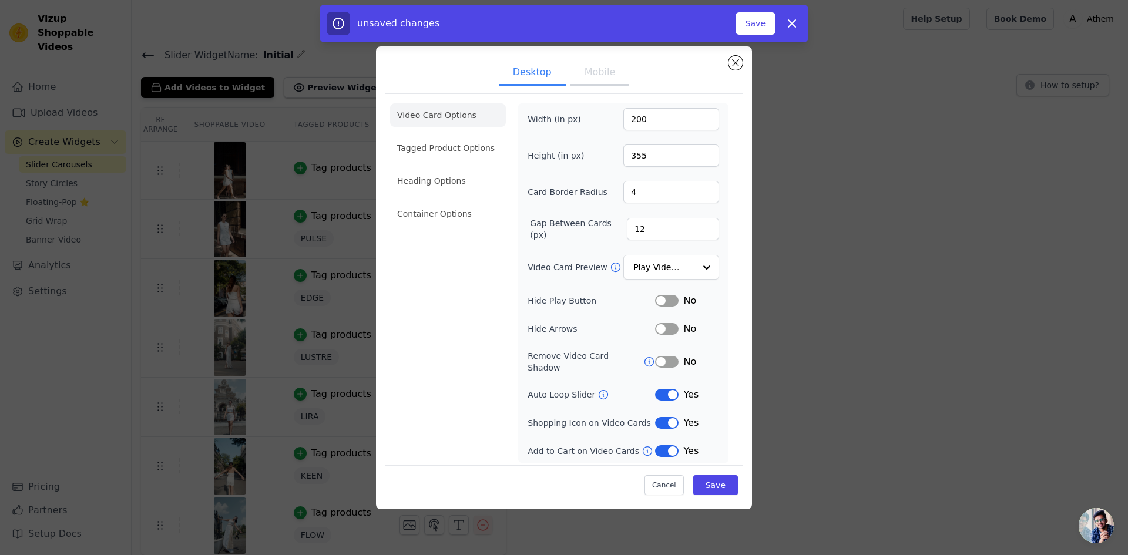
click at [596, 83] on button "Mobile" at bounding box center [600, 74] width 59 height 26
click at [535, 71] on button "Desktop" at bounding box center [532, 74] width 67 height 26
click at [765, 19] on button "Save" at bounding box center [756, 23] width 40 height 22
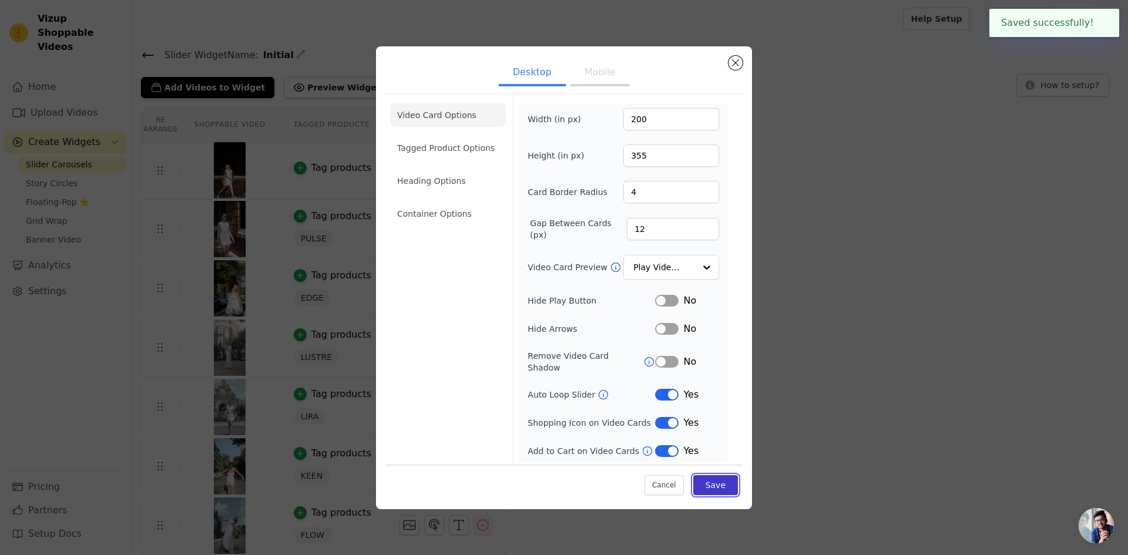
click at [726, 479] on button "Save" at bounding box center [715, 485] width 45 height 20
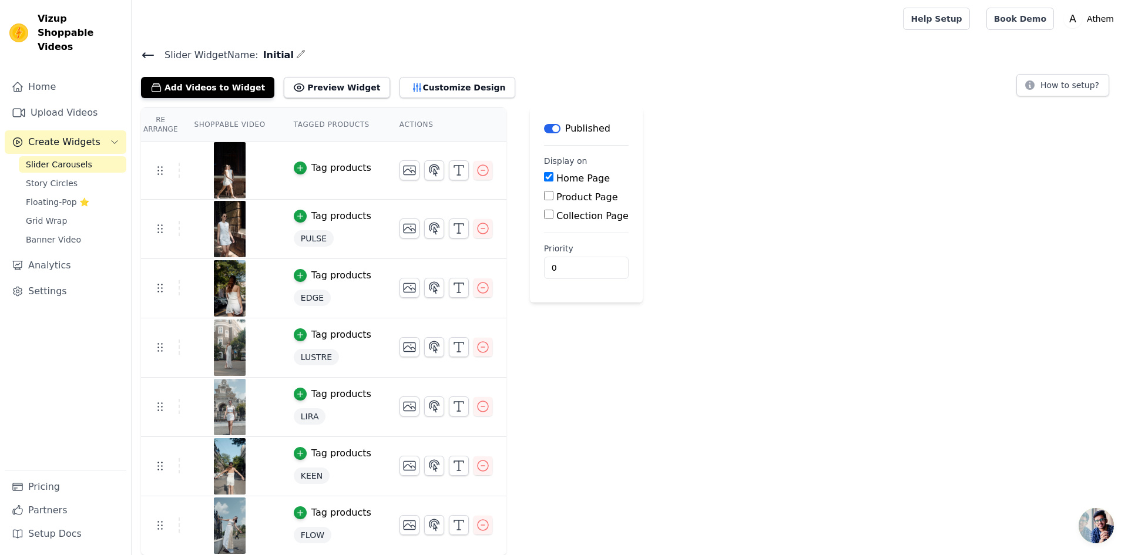
click at [145, 49] on icon at bounding box center [148, 55] width 14 height 14
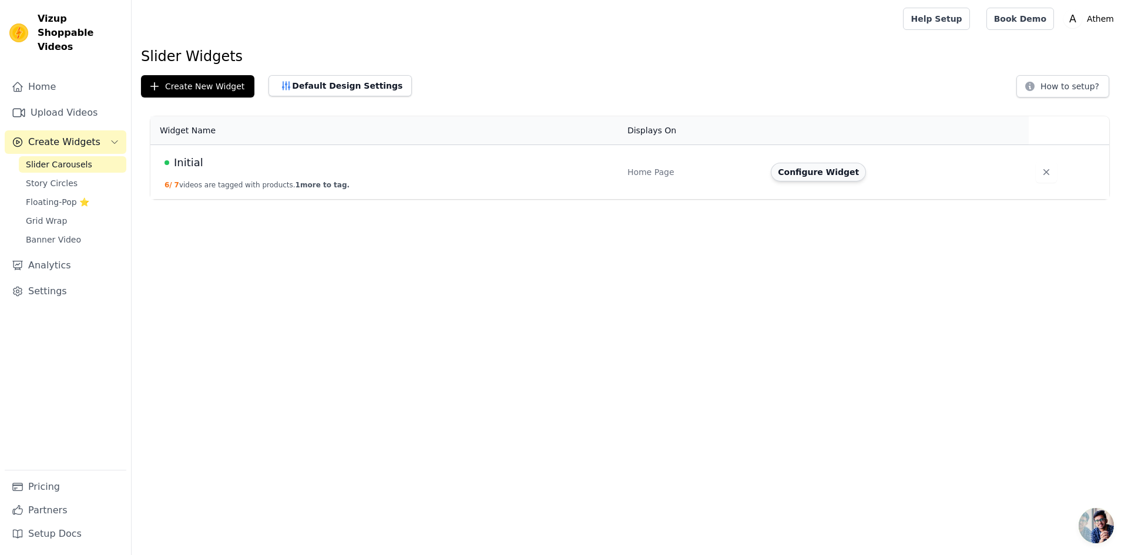
click at [807, 178] on button "Configure Widget" at bounding box center [818, 172] width 95 height 19
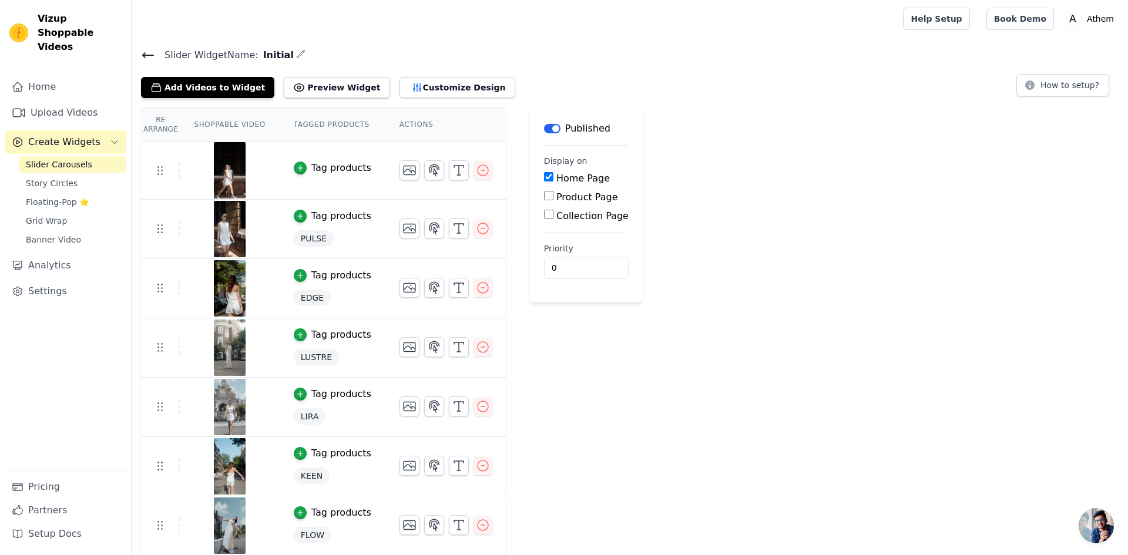
click at [146, 41] on main "Slider Widget Name: Initial Add Videos to Widget Preview Widget Customize Desig…" at bounding box center [630, 297] width 997 height 518
click at [146, 51] on icon at bounding box center [148, 55] width 14 height 14
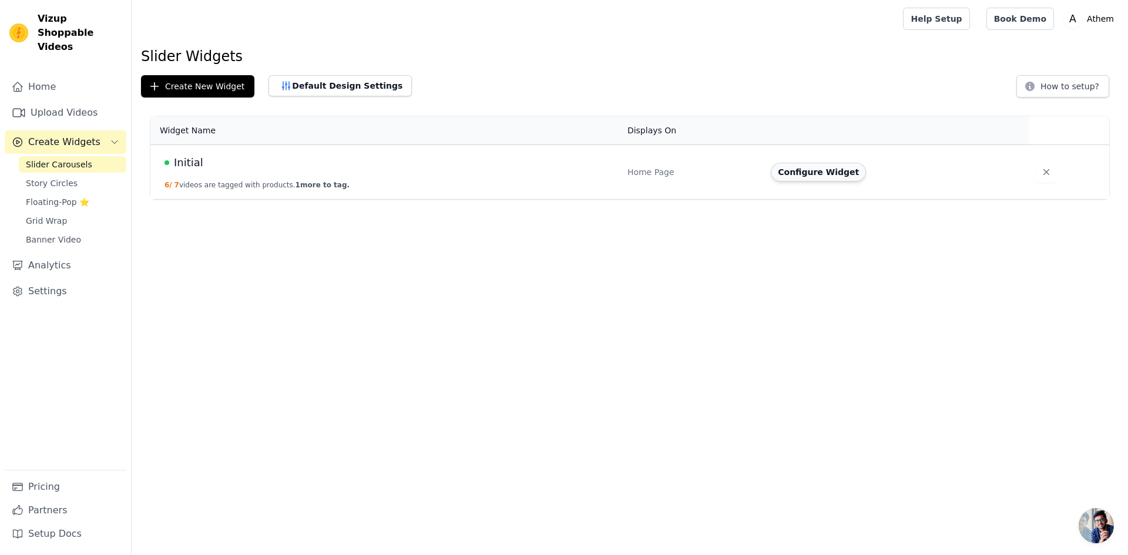
click at [834, 174] on button "Configure Widget" at bounding box center [818, 172] width 95 height 19
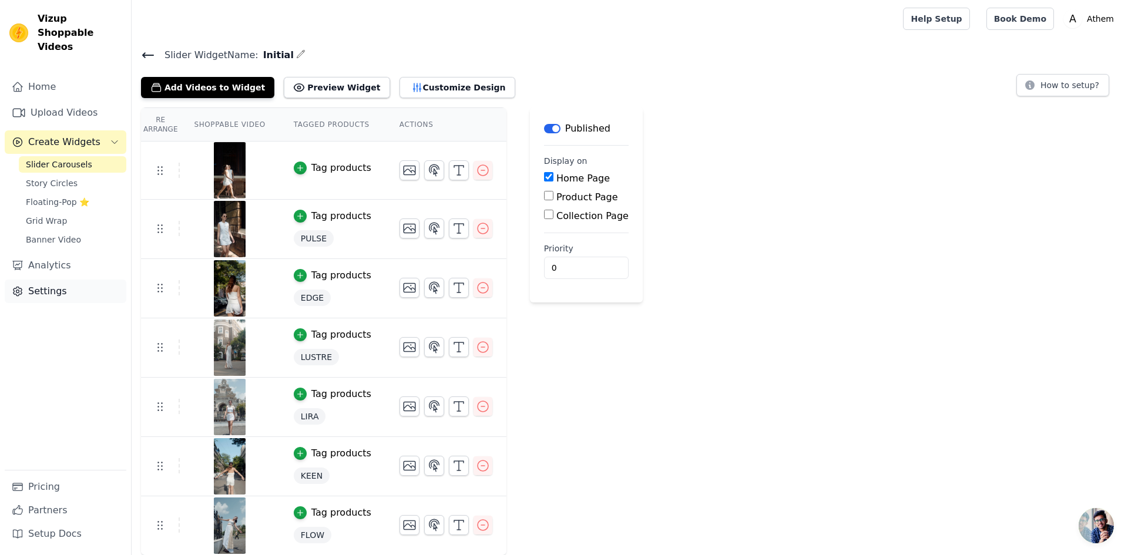
click at [46, 282] on link "Settings" at bounding box center [66, 292] width 122 height 24
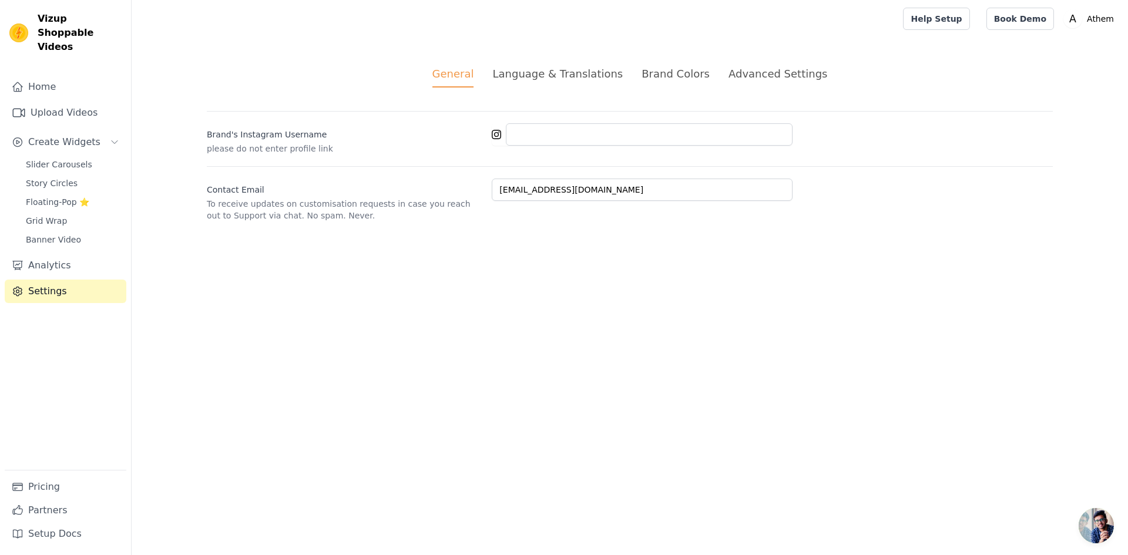
click at [758, 78] on div "Advanced Settings" at bounding box center [778, 74] width 99 height 16
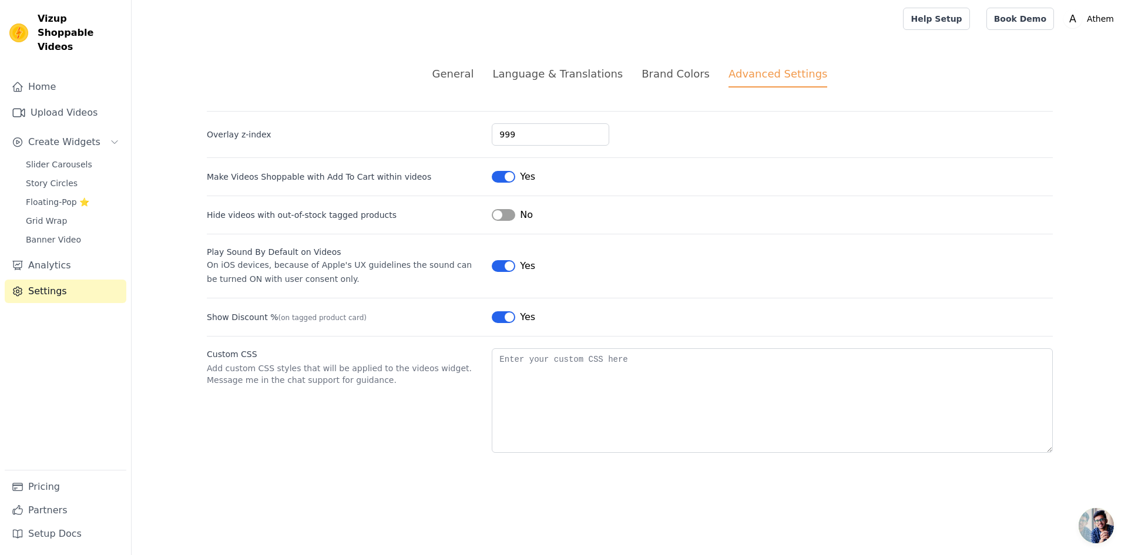
click at [474, 73] on div "General" at bounding box center [454, 74] width 42 height 16
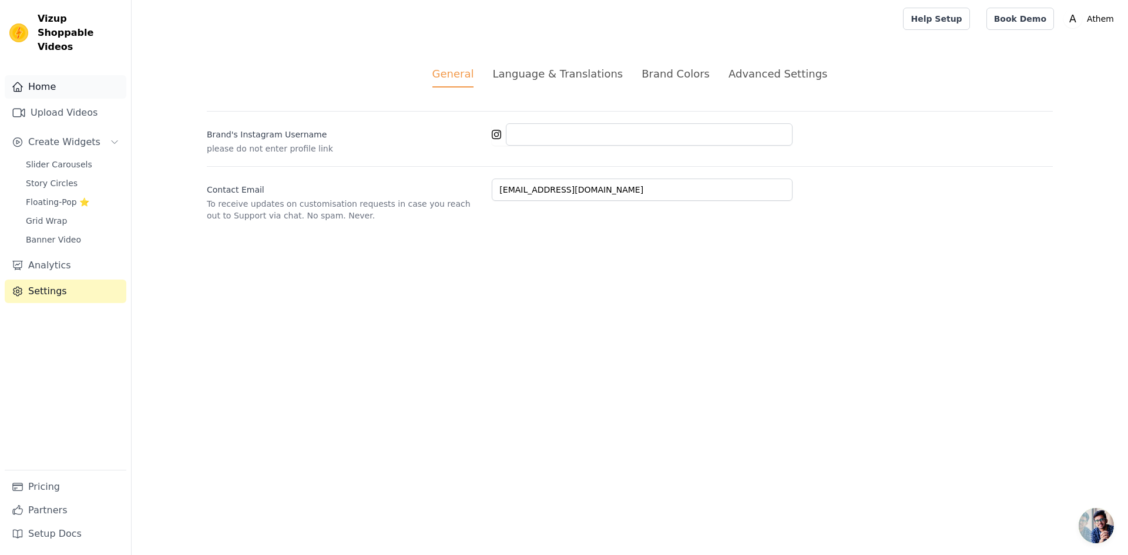
click at [73, 81] on link "Home" at bounding box center [66, 87] width 122 height 24
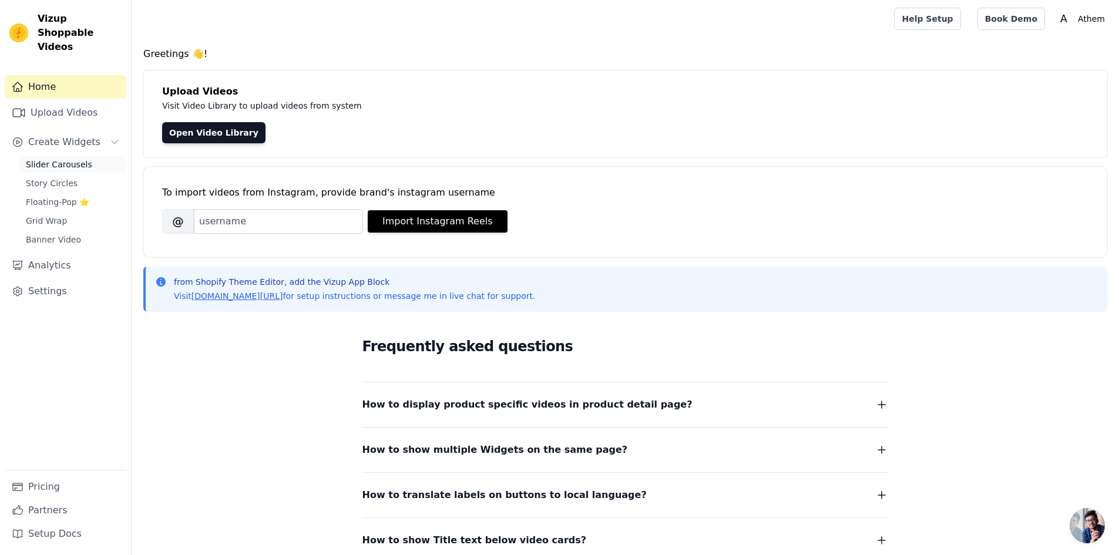
click at [63, 159] on span "Slider Carousels" at bounding box center [59, 165] width 66 height 12
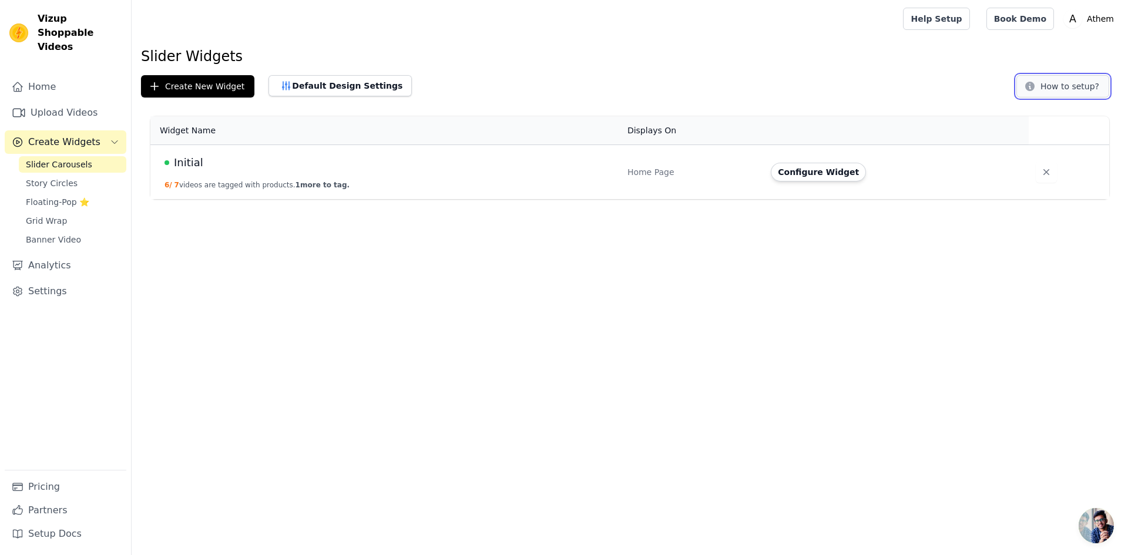
click at [1070, 83] on button "How to setup?" at bounding box center [1063, 86] width 93 height 22
click at [839, 173] on button "Configure Widget" at bounding box center [818, 172] width 95 height 19
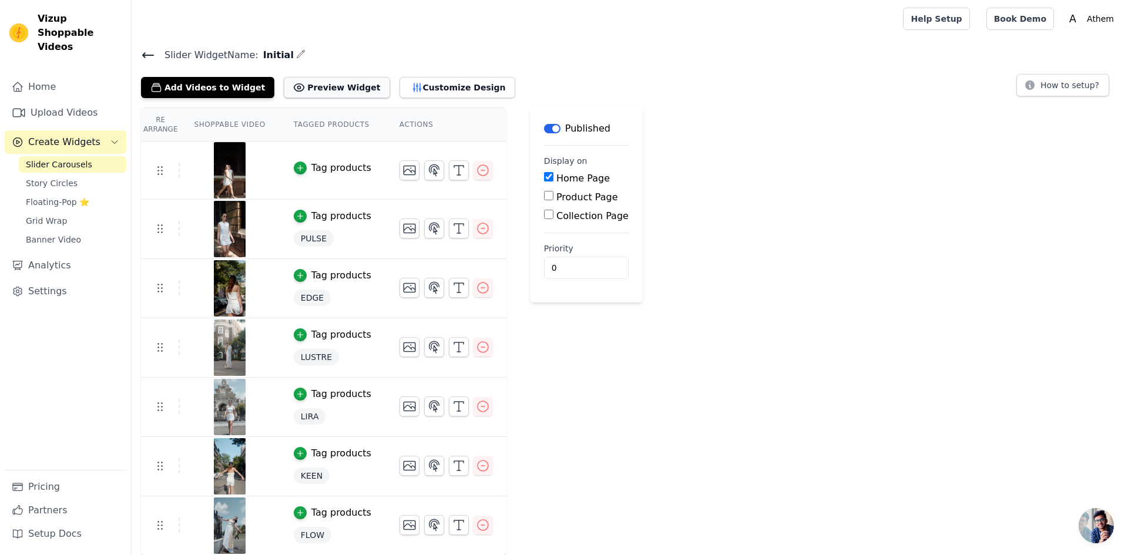
click at [293, 91] on icon at bounding box center [299, 88] width 12 height 12
click at [422, 93] on button "Customize Design" at bounding box center [458, 87] width 116 height 21
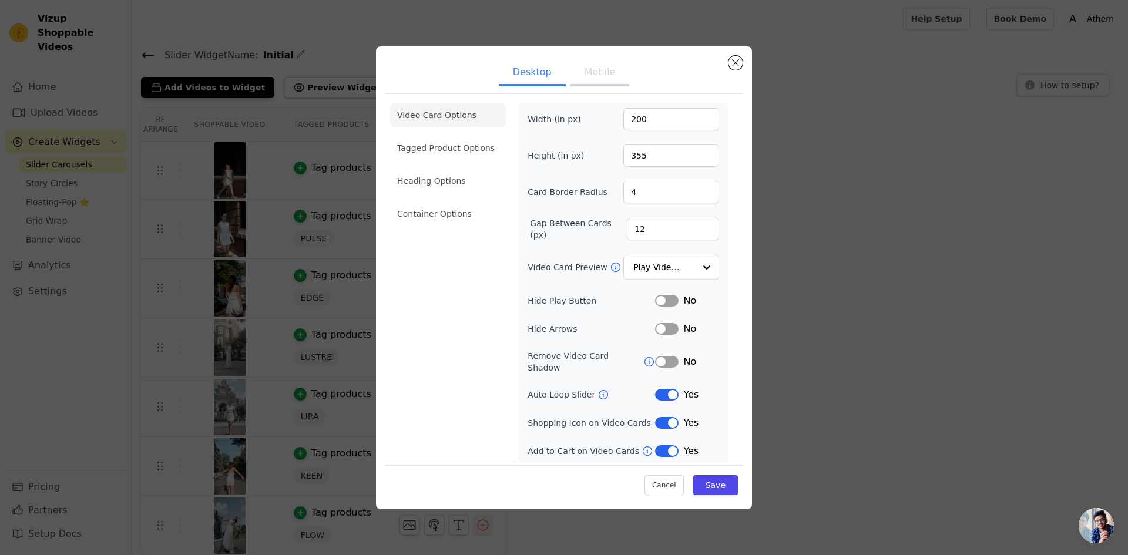
click at [669, 445] on button "Label" at bounding box center [667, 451] width 24 height 12
click at [674, 418] on button "Label" at bounding box center [667, 423] width 24 height 12
click at [725, 480] on button "Save" at bounding box center [715, 485] width 45 height 20
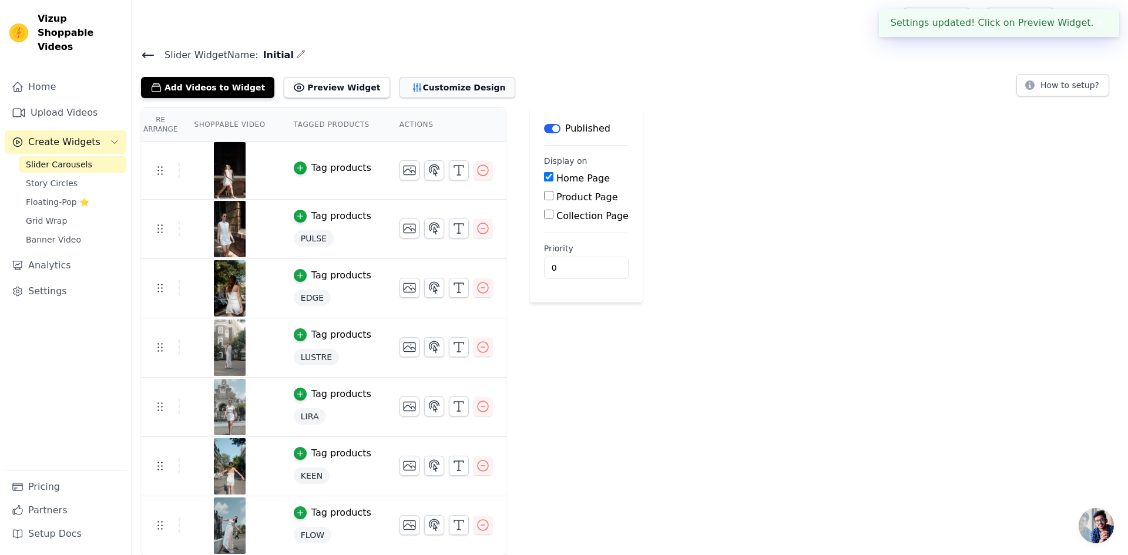
click at [430, 89] on button "Customize Design" at bounding box center [458, 87] width 116 height 21
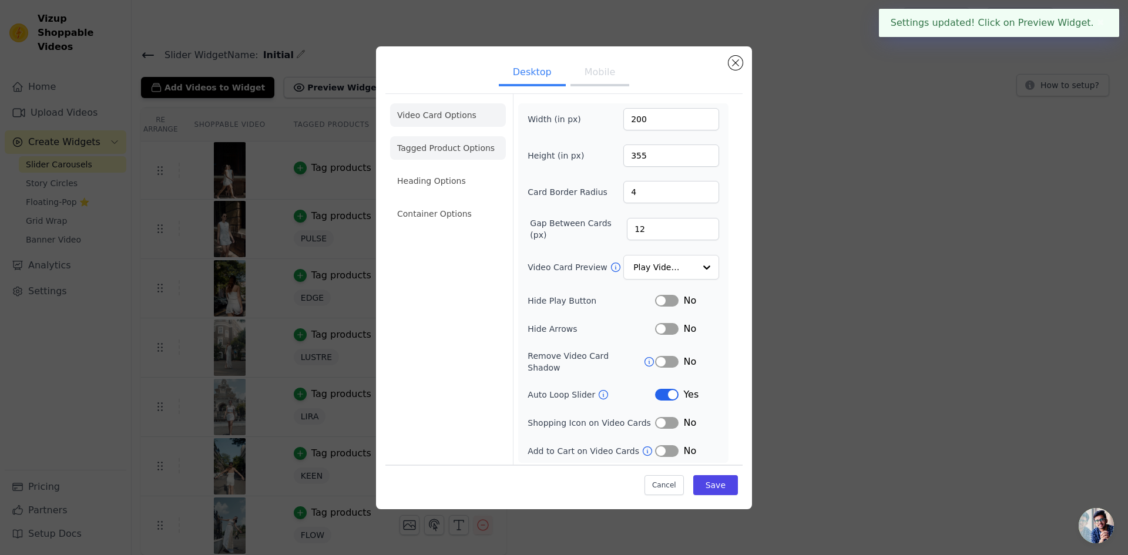
click at [460, 148] on li "Tagged Product Options" at bounding box center [448, 148] width 116 height 24
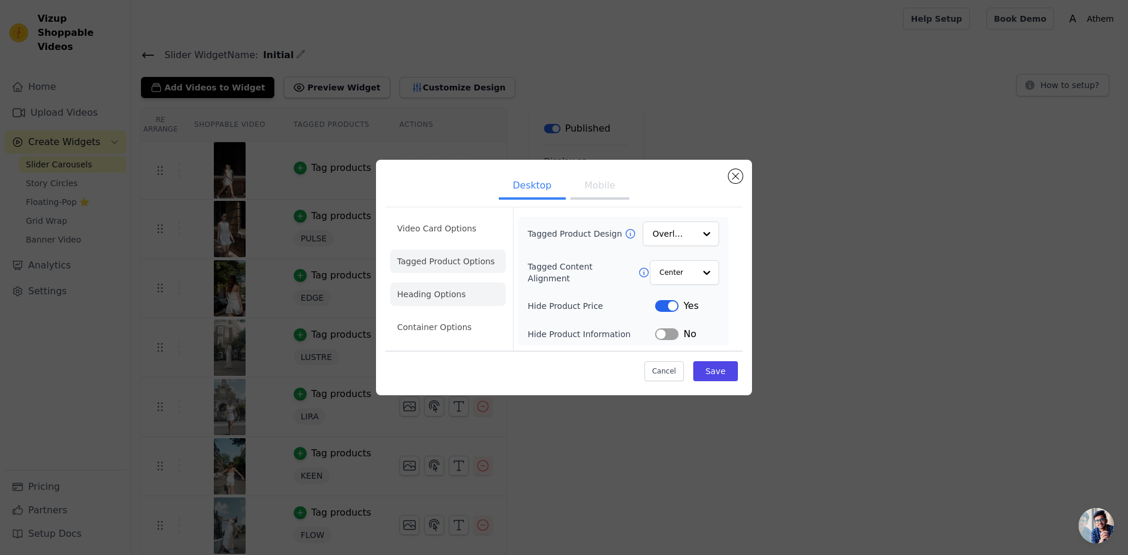
click at [441, 293] on li "Heading Options" at bounding box center [448, 295] width 116 height 24
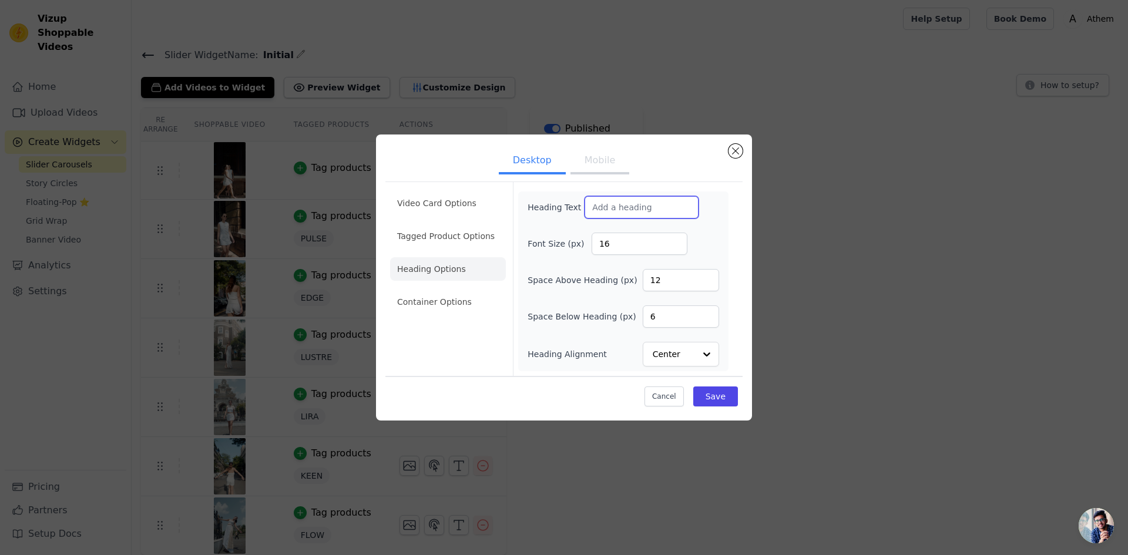
click at [646, 207] on input "Heading Text" at bounding box center [642, 207] width 114 height 22
click at [455, 300] on li "Container Options" at bounding box center [448, 302] width 116 height 24
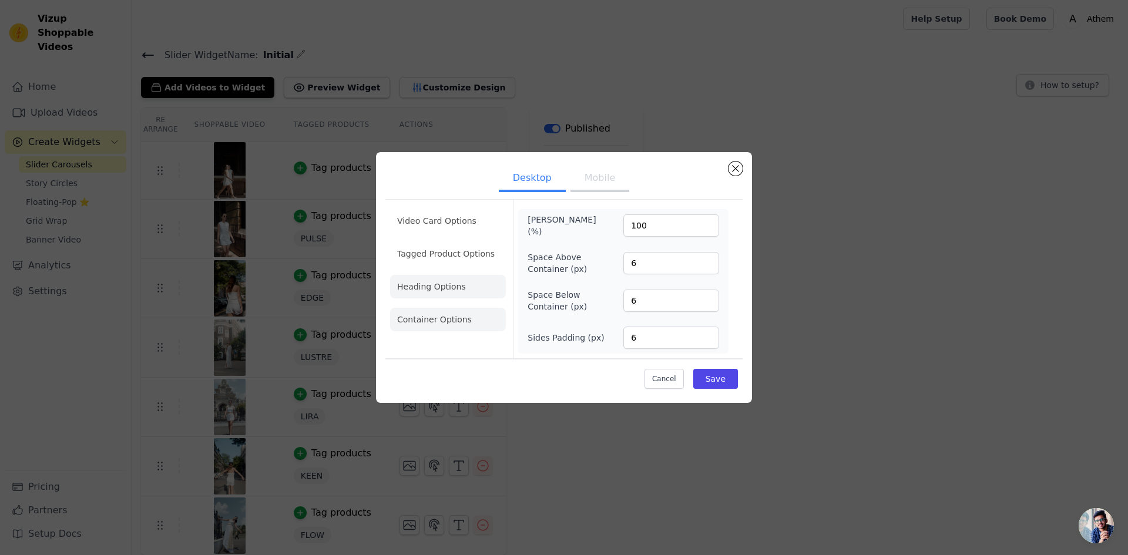
click at [425, 286] on li "Heading Options" at bounding box center [448, 287] width 116 height 24
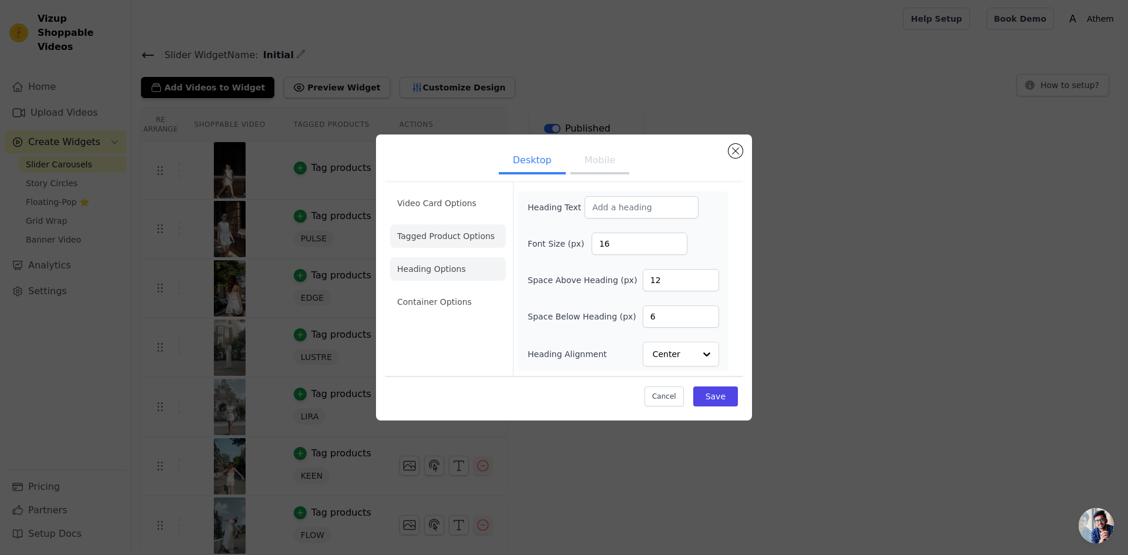
click at [437, 230] on li "Tagged Product Options" at bounding box center [448, 236] width 116 height 24
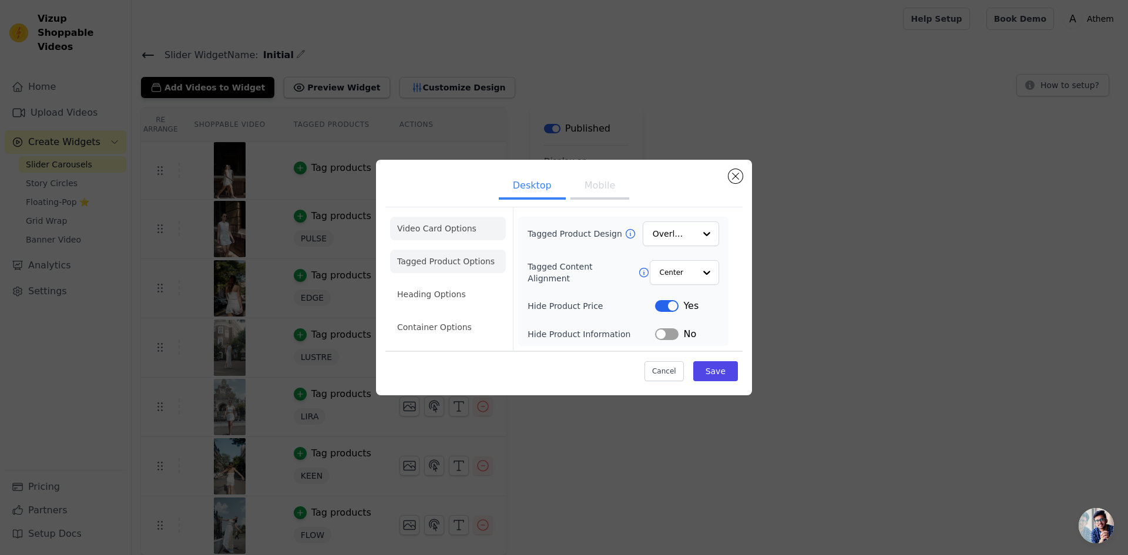
click at [438, 223] on li "Video Card Options" at bounding box center [448, 229] width 116 height 24
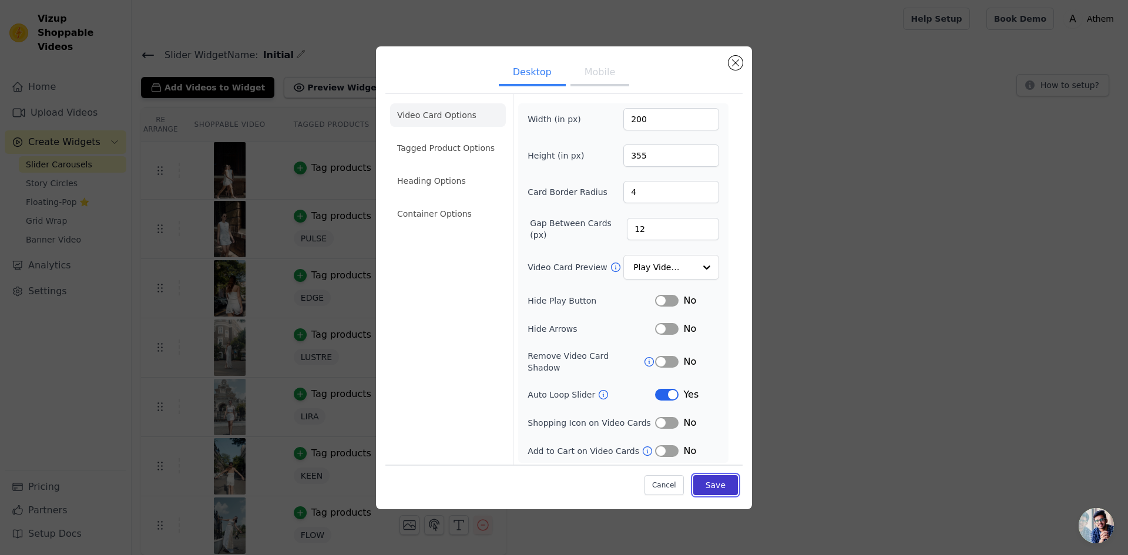
click at [715, 475] on button "Save" at bounding box center [715, 485] width 45 height 20
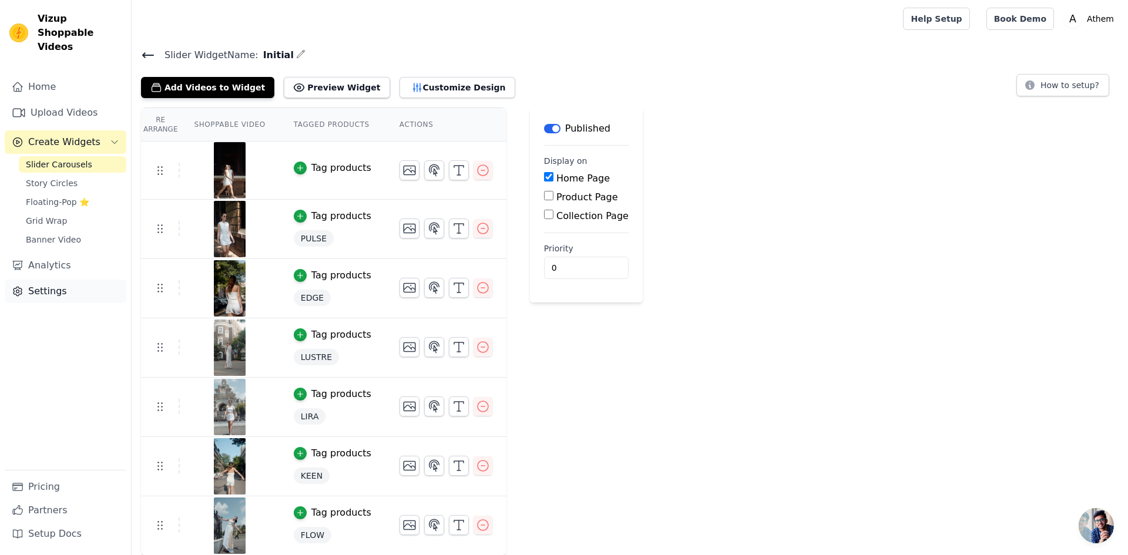
click at [39, 280] on link "Settings" at bounding box center [66, 292] width 122 height 24
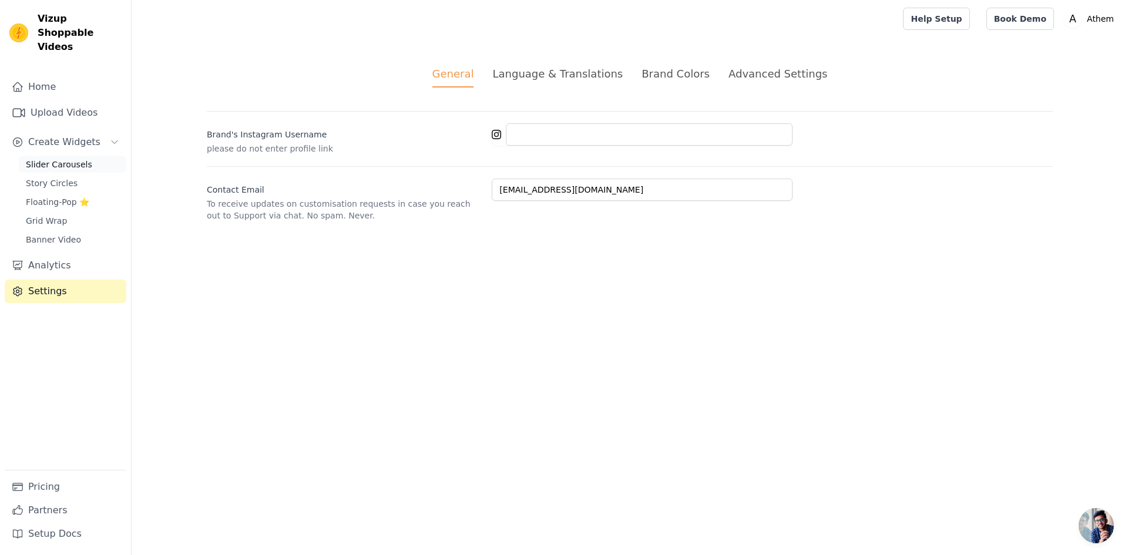
click at [44, 159] on span "Slider Carousels" at bounding box center [59, 165] width 66 height 12
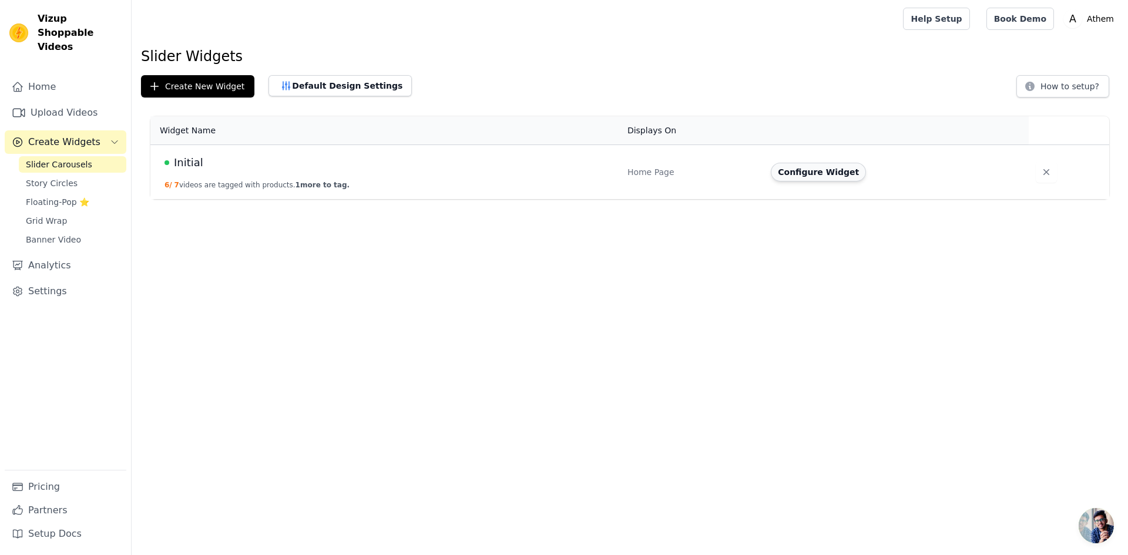
click at [812, 176] on button "Configure Widget" at bounding box center [818, 172] width 95 height 19
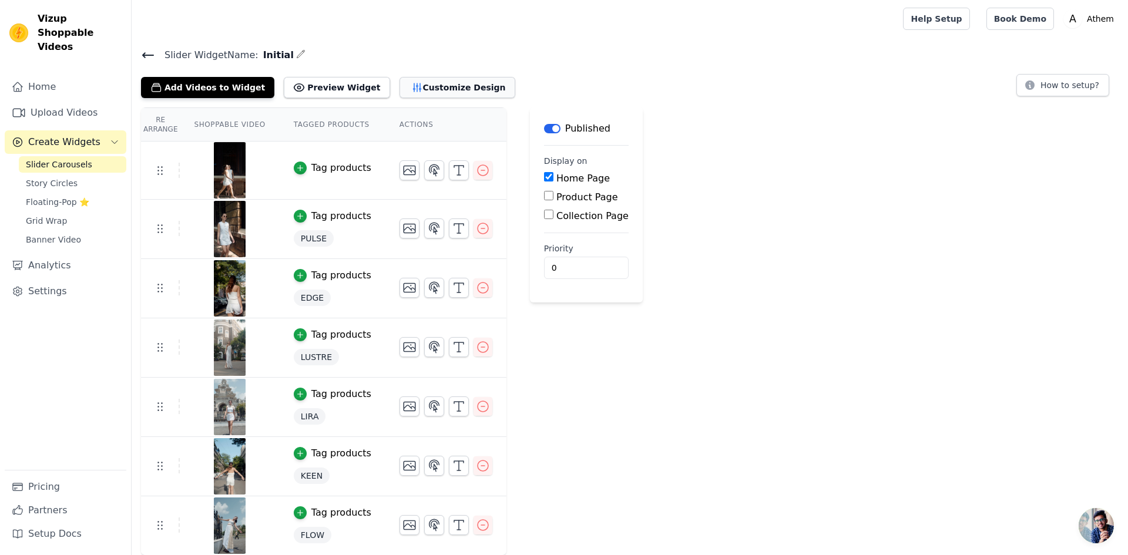
click at [406, 85] on button "Customize Design" at bounding box center [458, 87] width 116 height 21
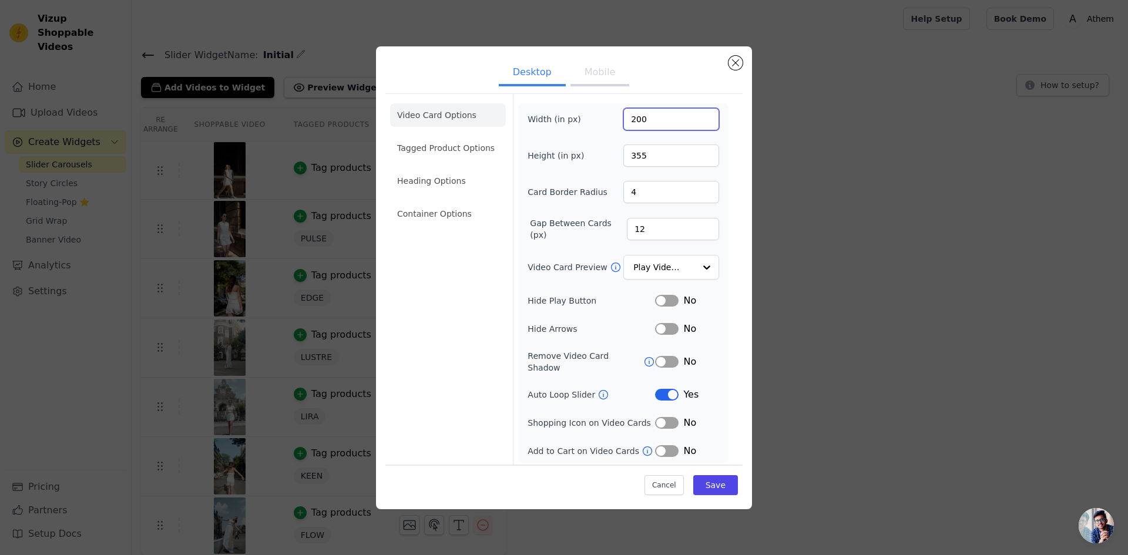
click at [631, 122] on input "200" at bounding box center [671, 119] width 96 height 22
type input "300"
click at [715, 476] on button "Save" at bounding box center [715, 485] width 45 height 20
